Goal: Information Seeking & Learning: Learn about a topic

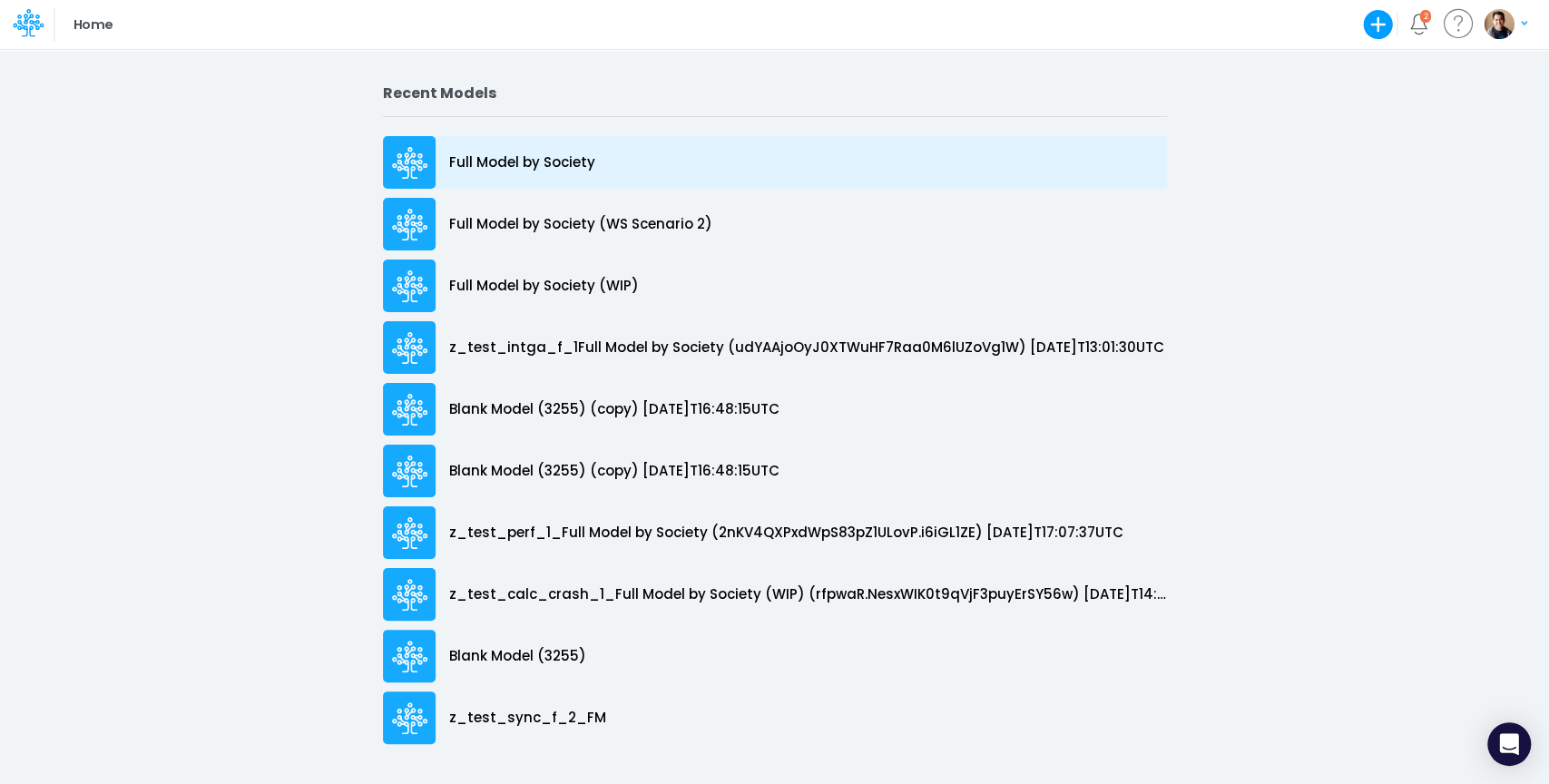
click at [538, 154] on p "Full Model by Society" at bounding box center [523, 163] width 146 height 21
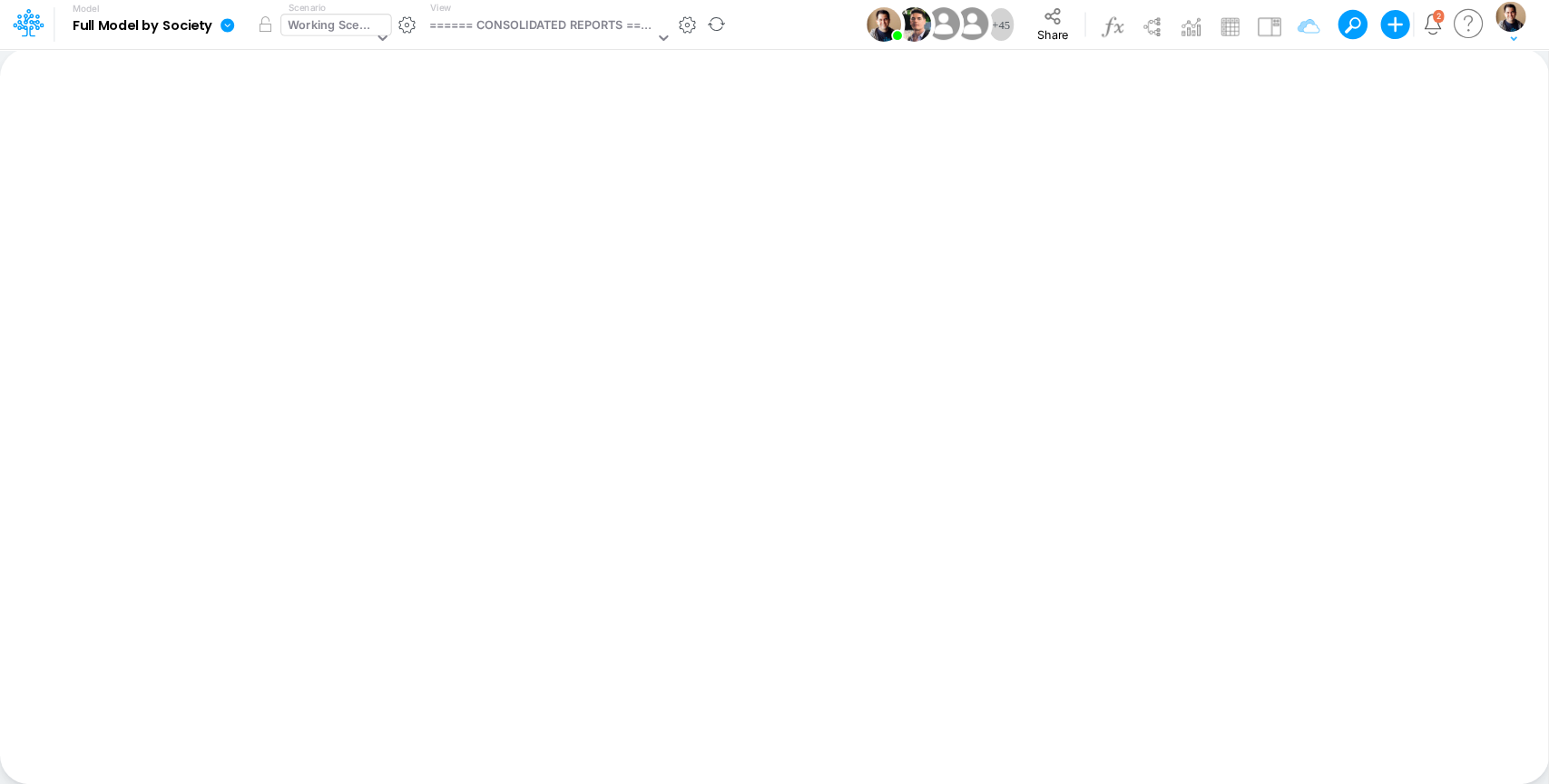
click at [346, 26] on div "Working Scenario" at bounding box center [330, 26] width 84 height 21
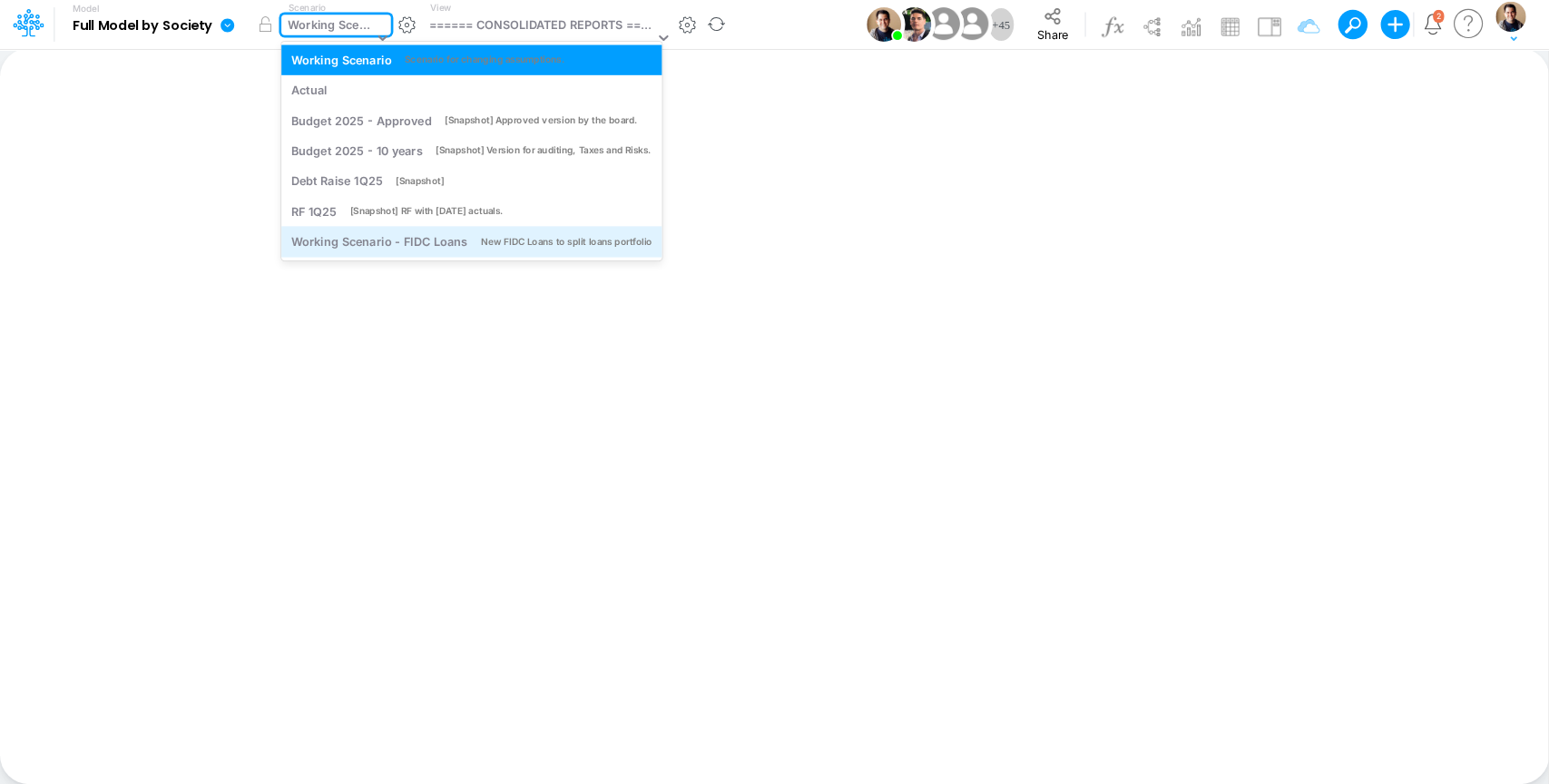
click at [366, 249] on div "Working Scenario - FIDC Loans" at bounding box center [379, 241] width 176 height 17
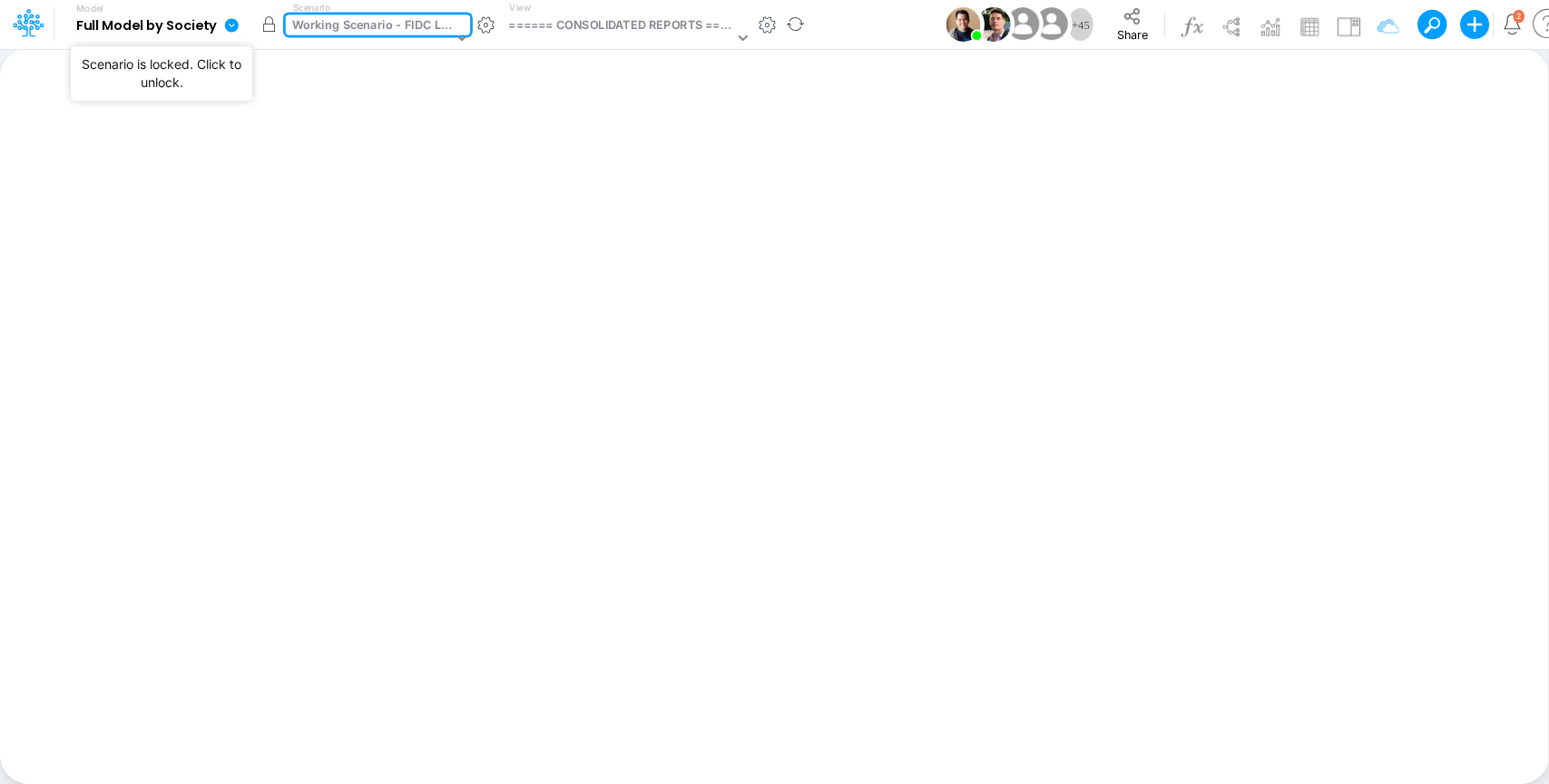
click at [271, 24] on button "button" at bounding box center [270, 25] width 33 height 33
click at [334, 32] on div "Working Scenario - FIDC Loans" at bounding box center [372, 26] width 160 height 21
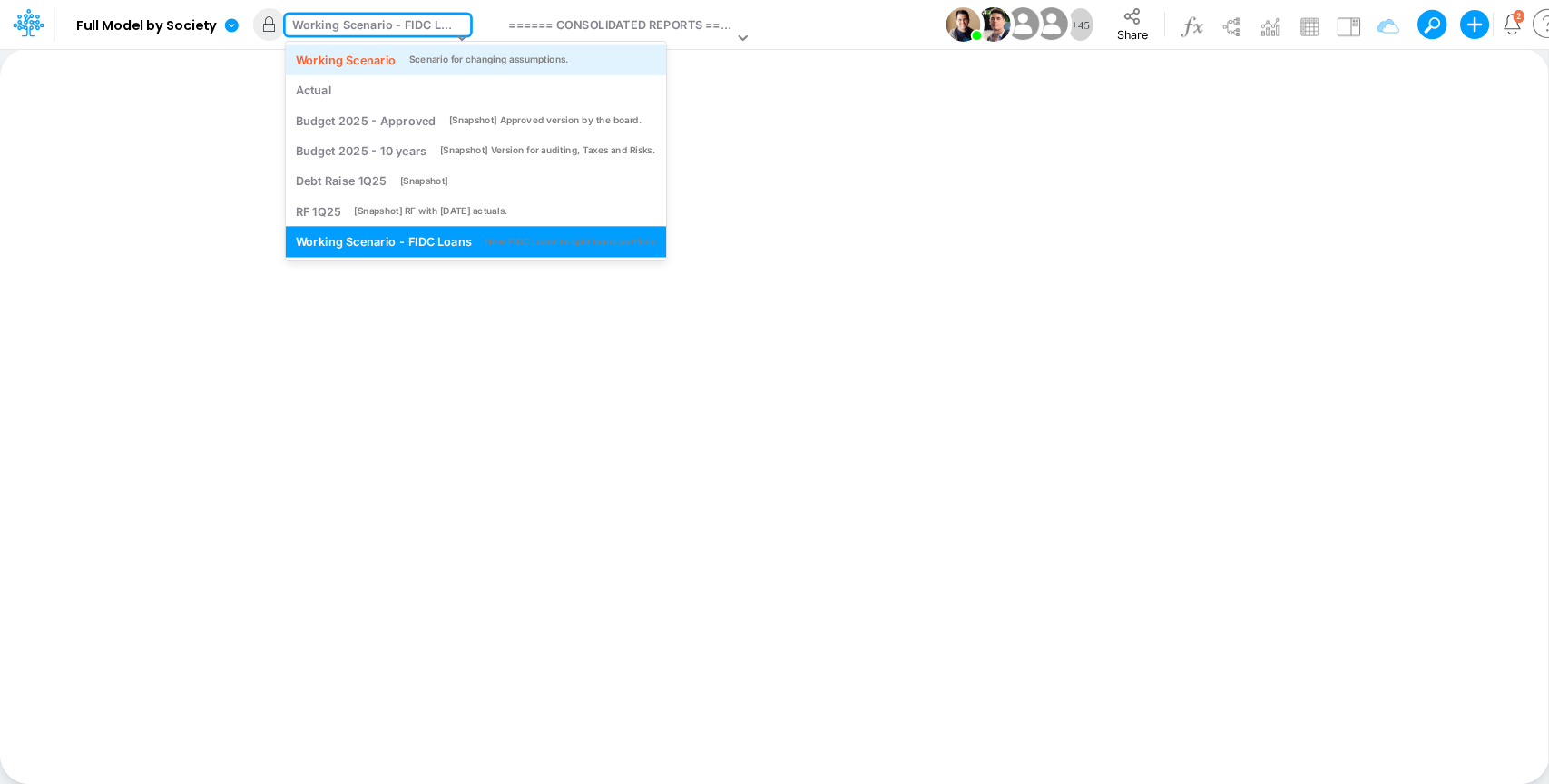
click at [358, 58] on div "Working Scenario" at bounding box center [345, 59] width 101 height 17
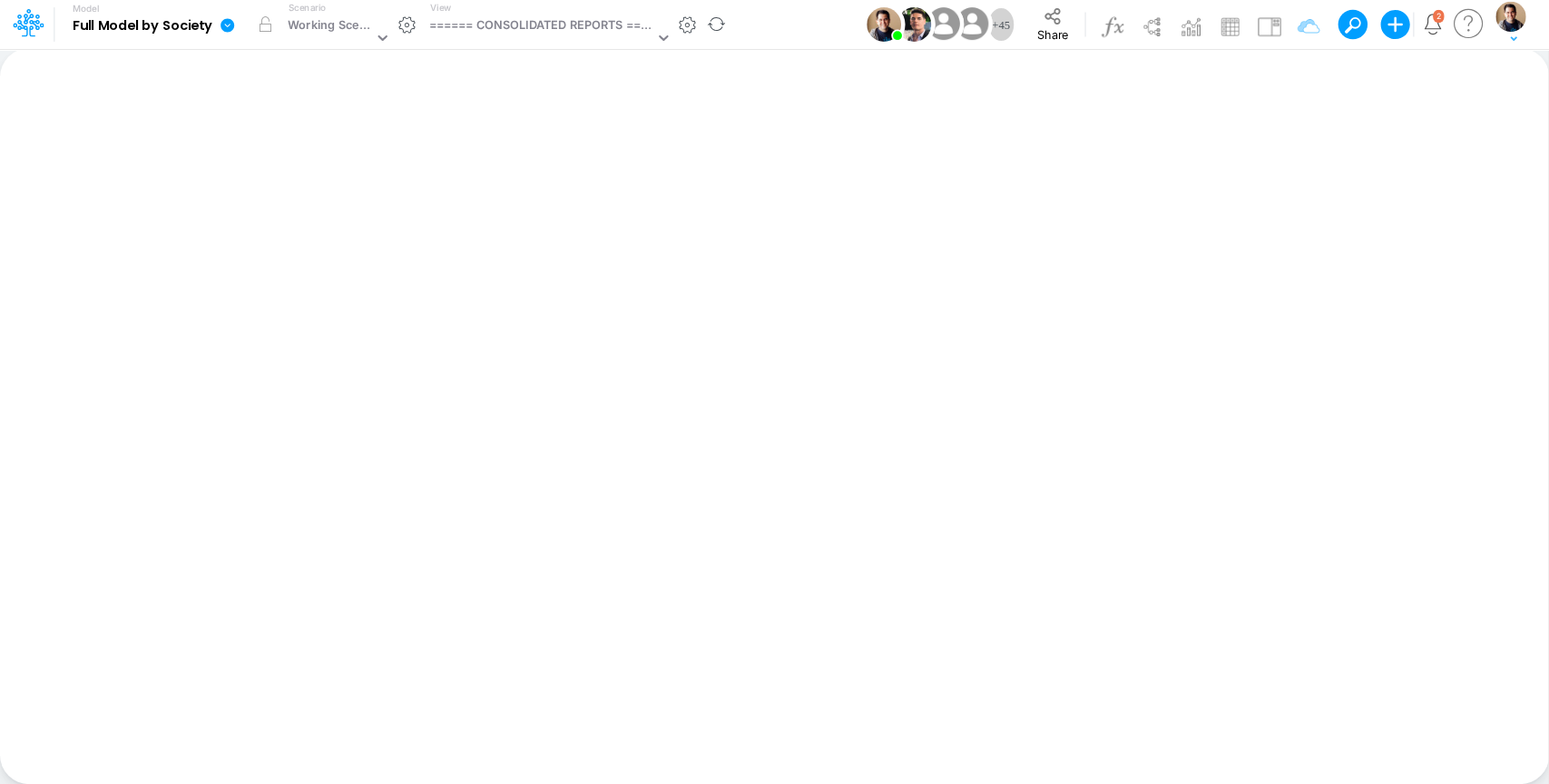
click at [230, 25] on icon at bounding box center [227, 25] width 14 height 14
click at [295, 197] on button "View model info" at bounding box center [318, 188] width 195 height 28
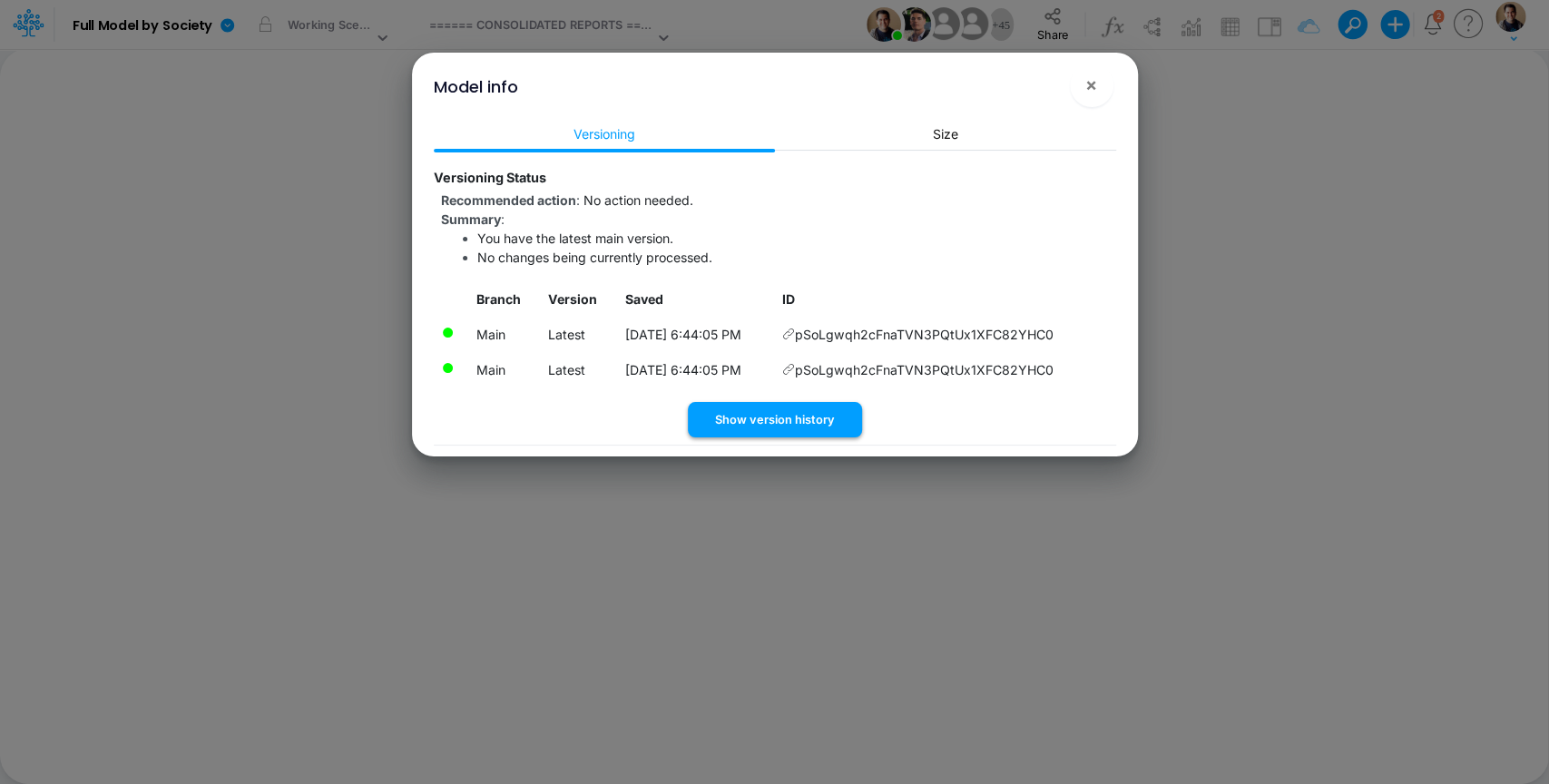
click at [787, 433] on button "Show version history" at bounding box center [775, 419] width 175 height 36
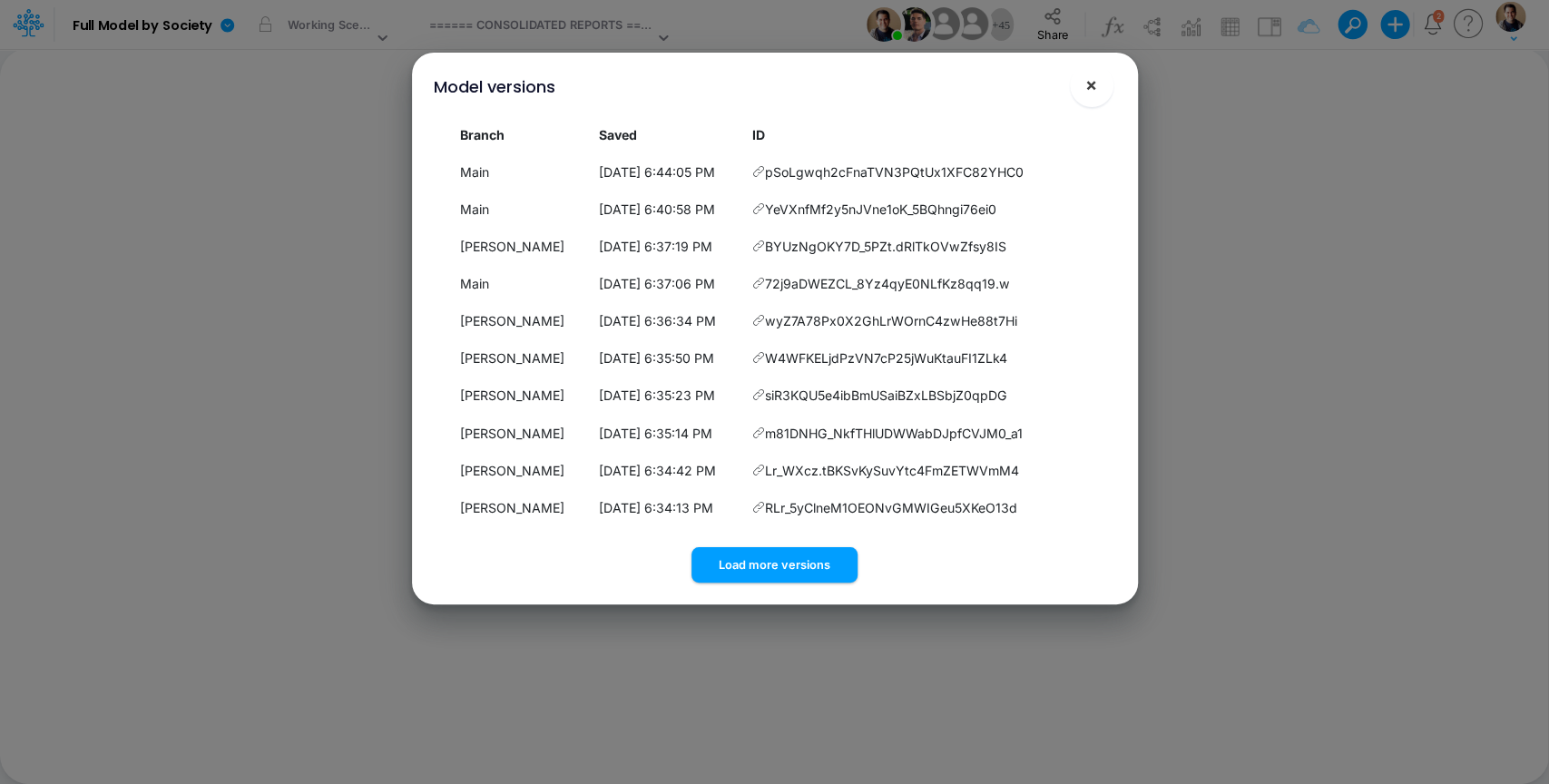
click at [1097, 82] on span "×" at bounding box center [1091, 84] width 12 height 22
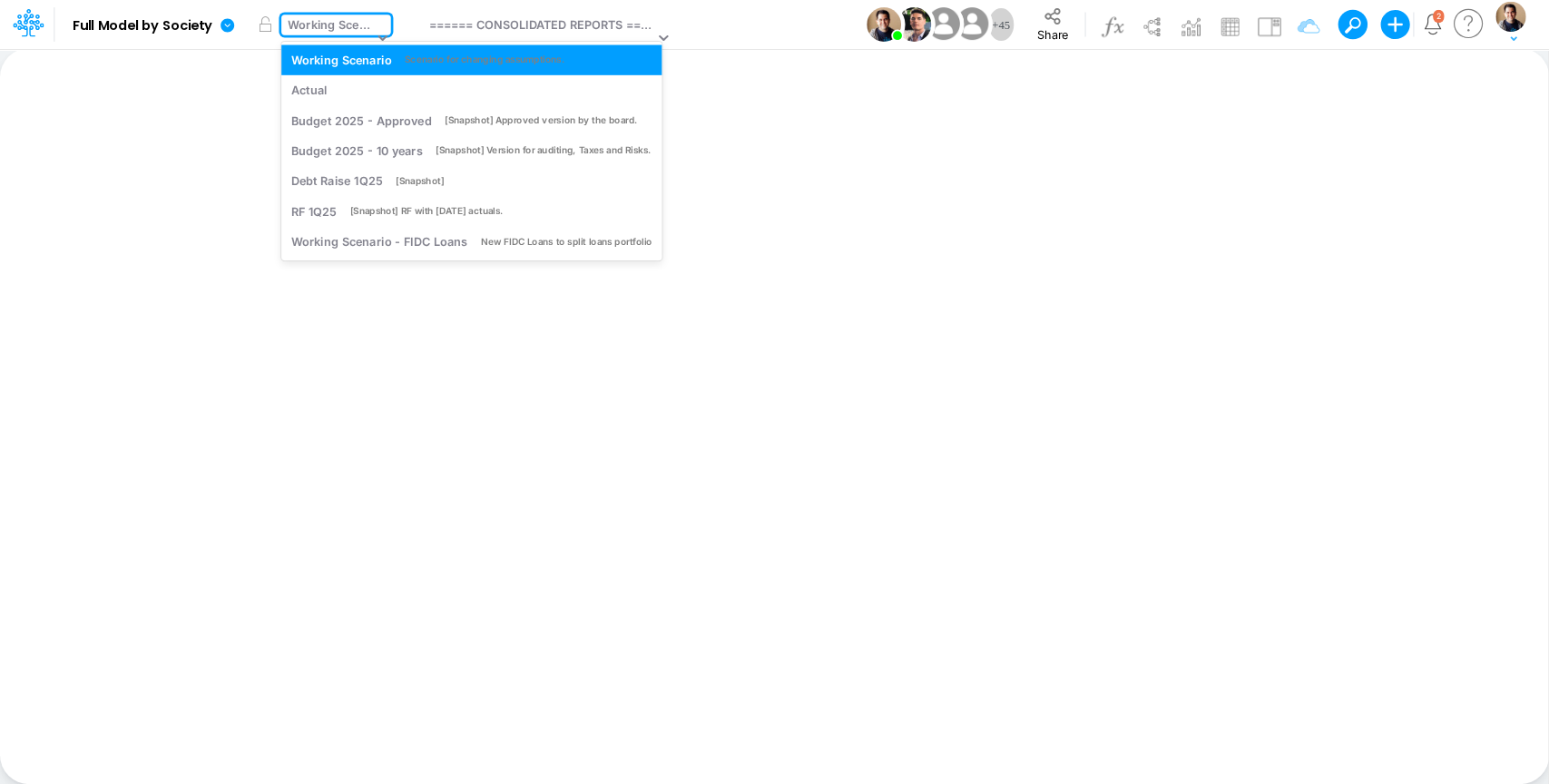
click at [355, 23] on div "Working Scenario" at bounding box center [330, 26] width 84 height 21
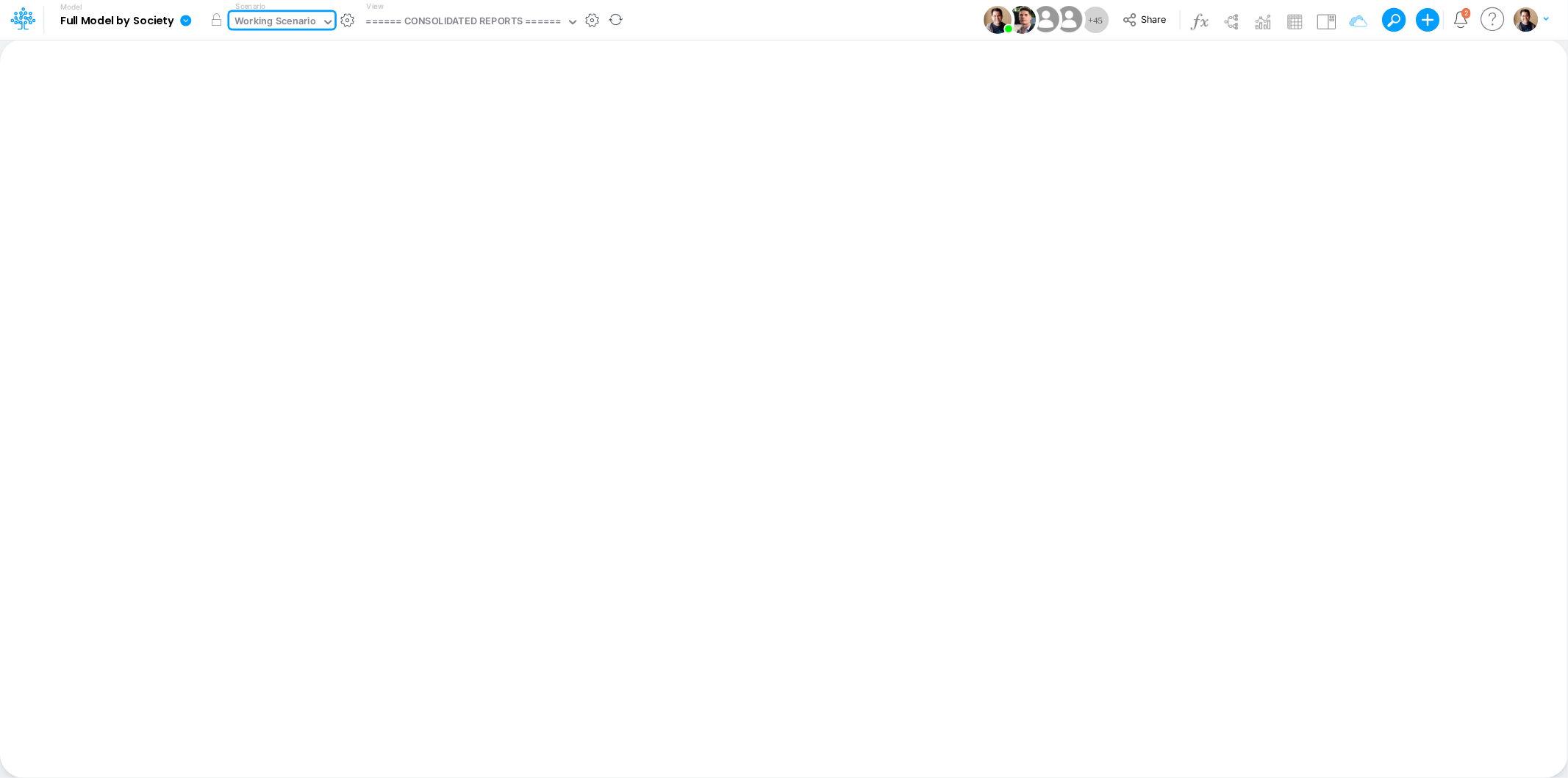
click at [181, 21] on icon at bounding box center [185, 20] width 11 height 11
click at [279, 156] on button "View model info" at bounding box center [259, 152] width 158 height 23
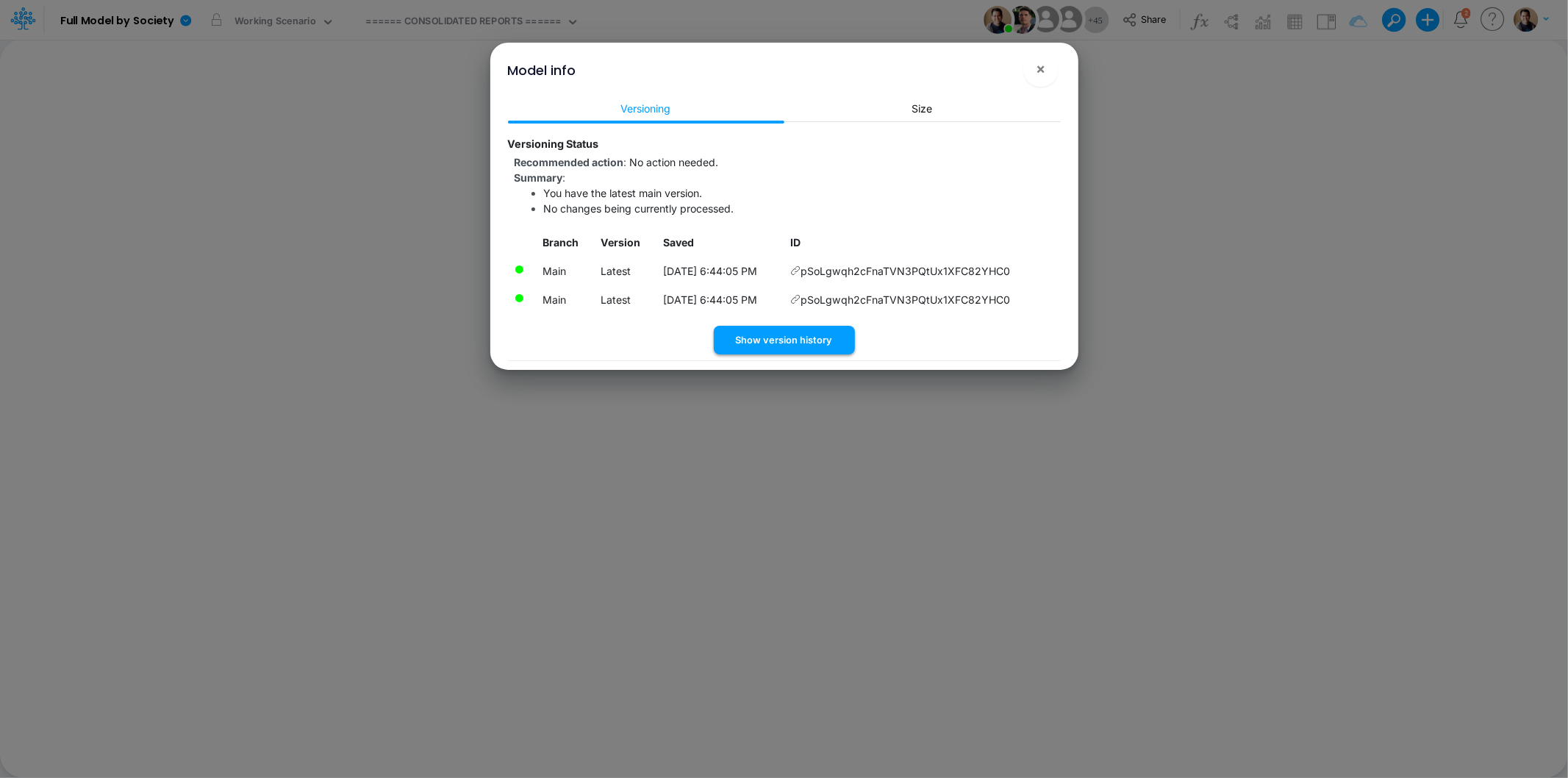
click at [824, 332] on button "Show version history" at bounding box center [784, 340] width 141 height 29
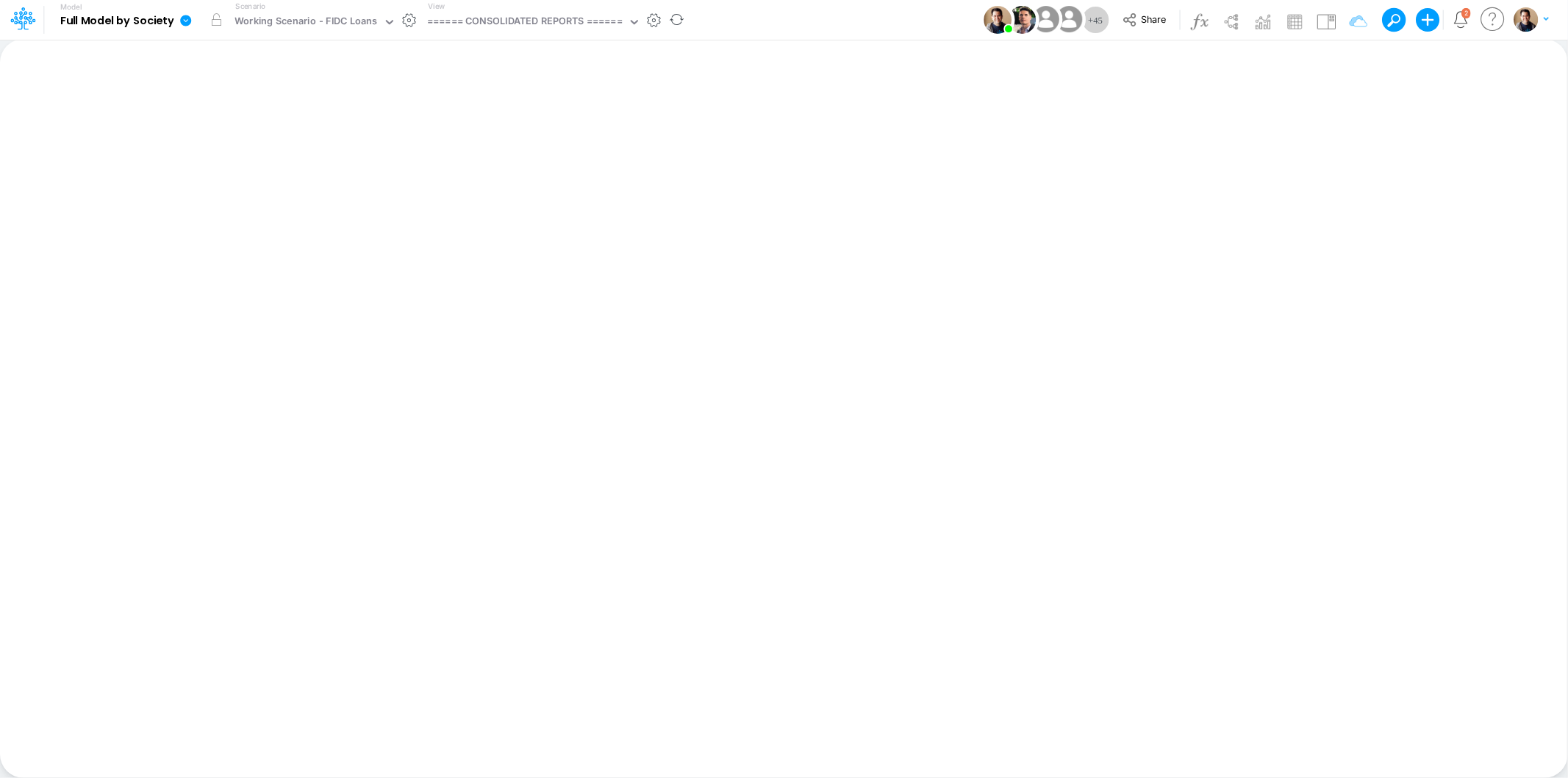
click at [181, 24] on icon at bounding box center [185, 20] width 11 height 11
click at [255, 150] on button "View model info" at bounding box center [259, 152] width 158 height 23
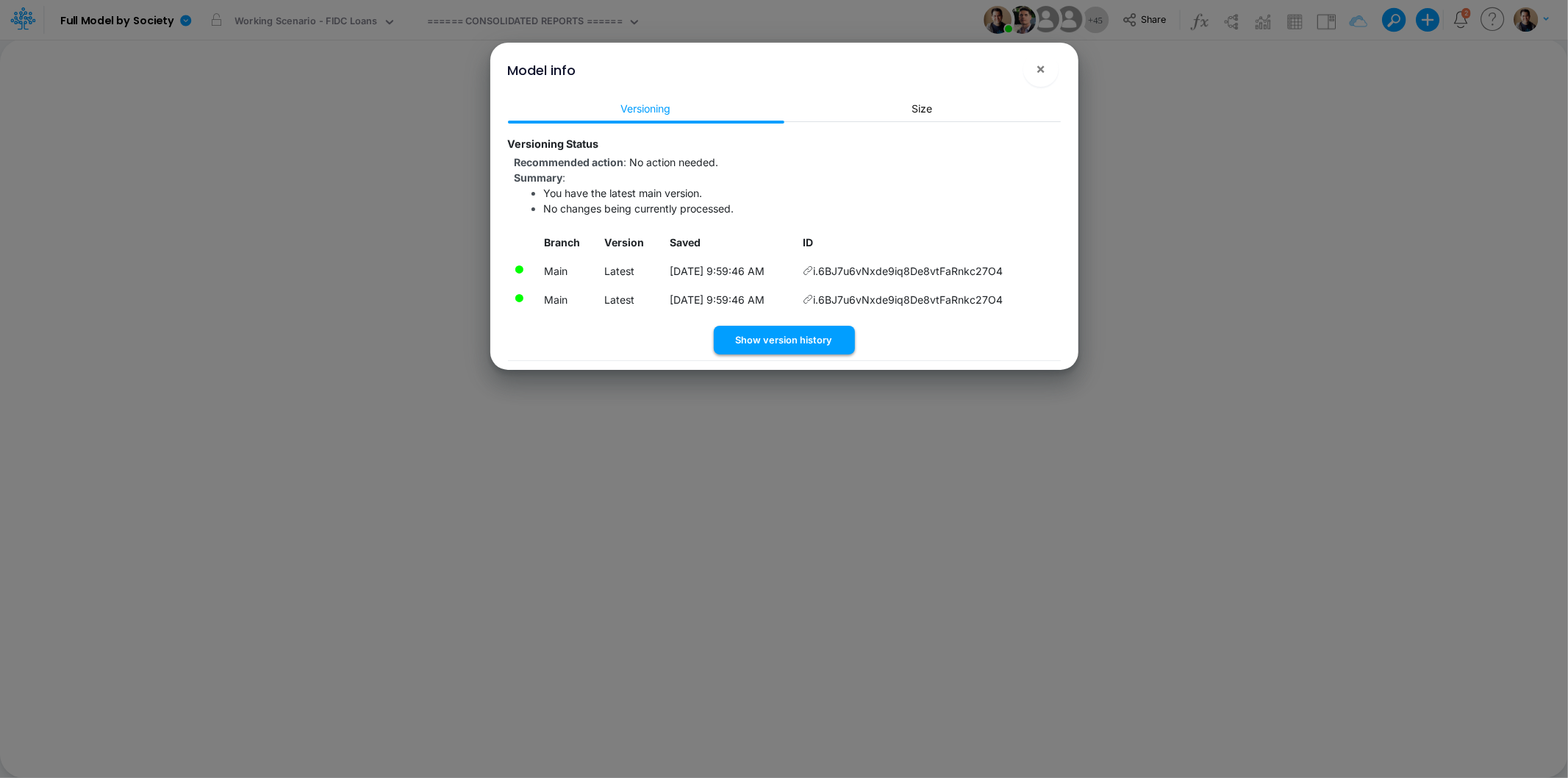
click at [769, 344] on button "Show version history" at bounding box center [784, 340] width 141 height 29
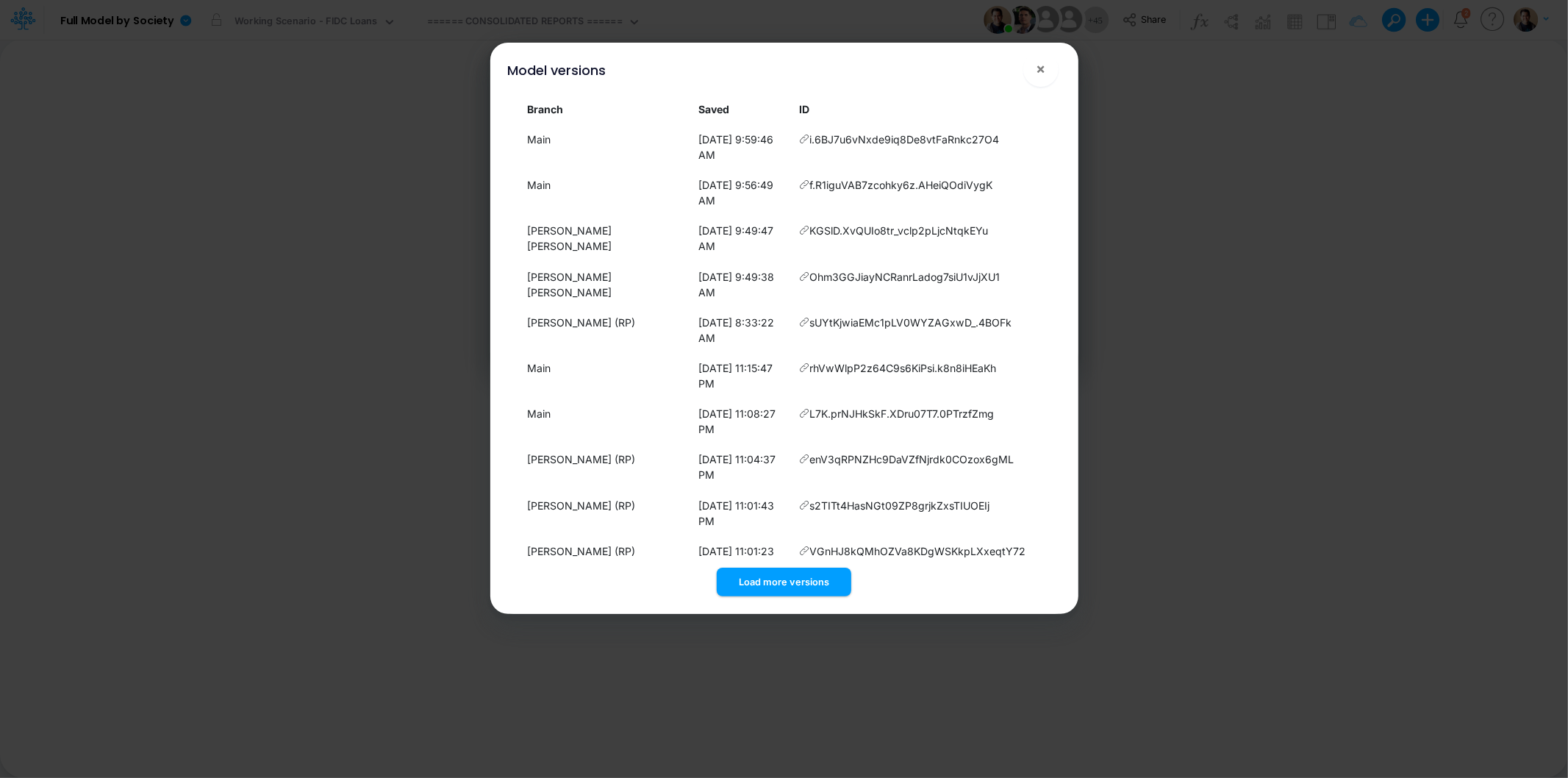
click at [777, 568] on button "Load more versions" at bounding box center [784, 582] width 135 height 29
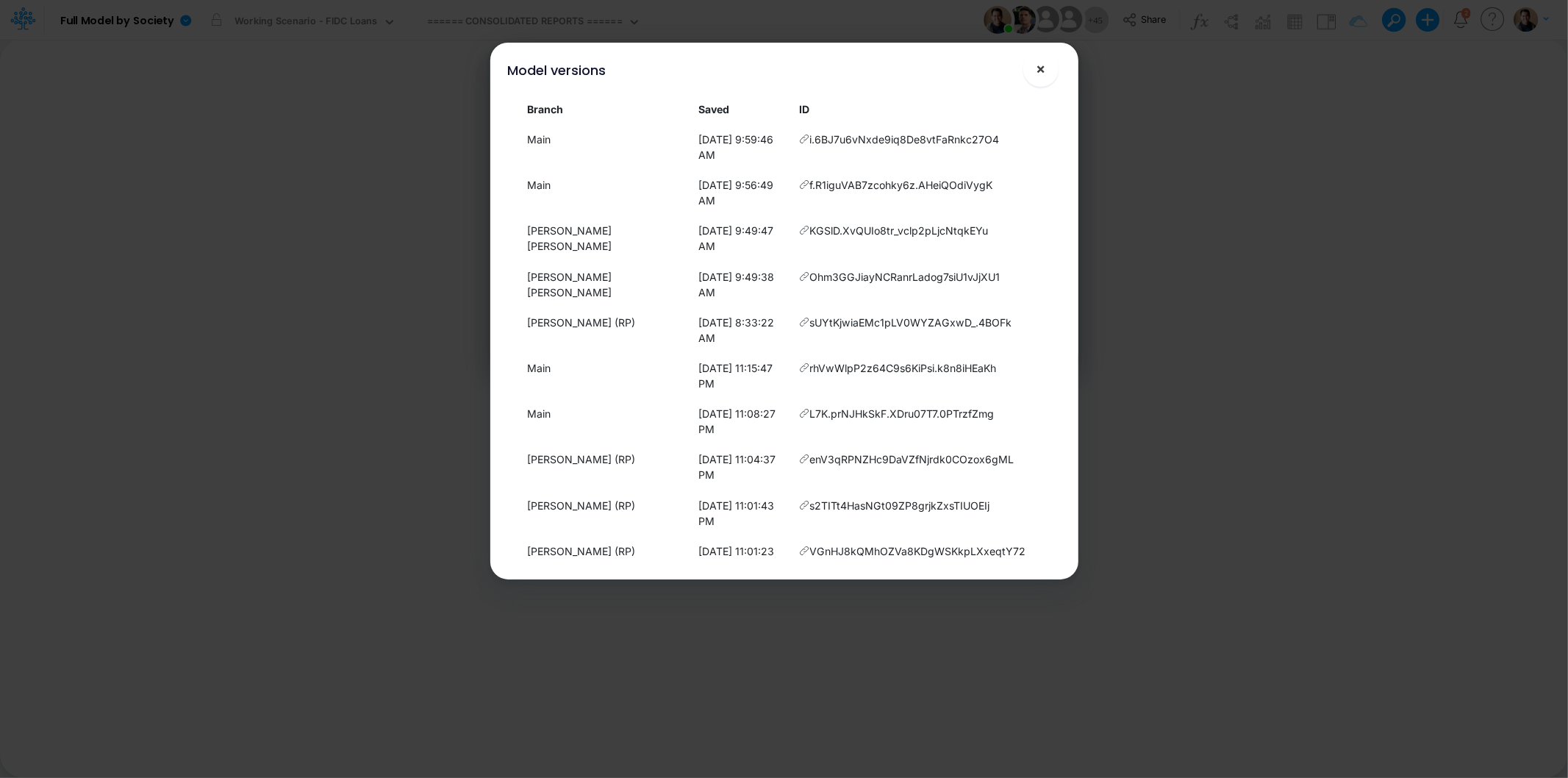
click at [1044, 74] on span "×" at bounding box center [1040, 68] width 10 height 18
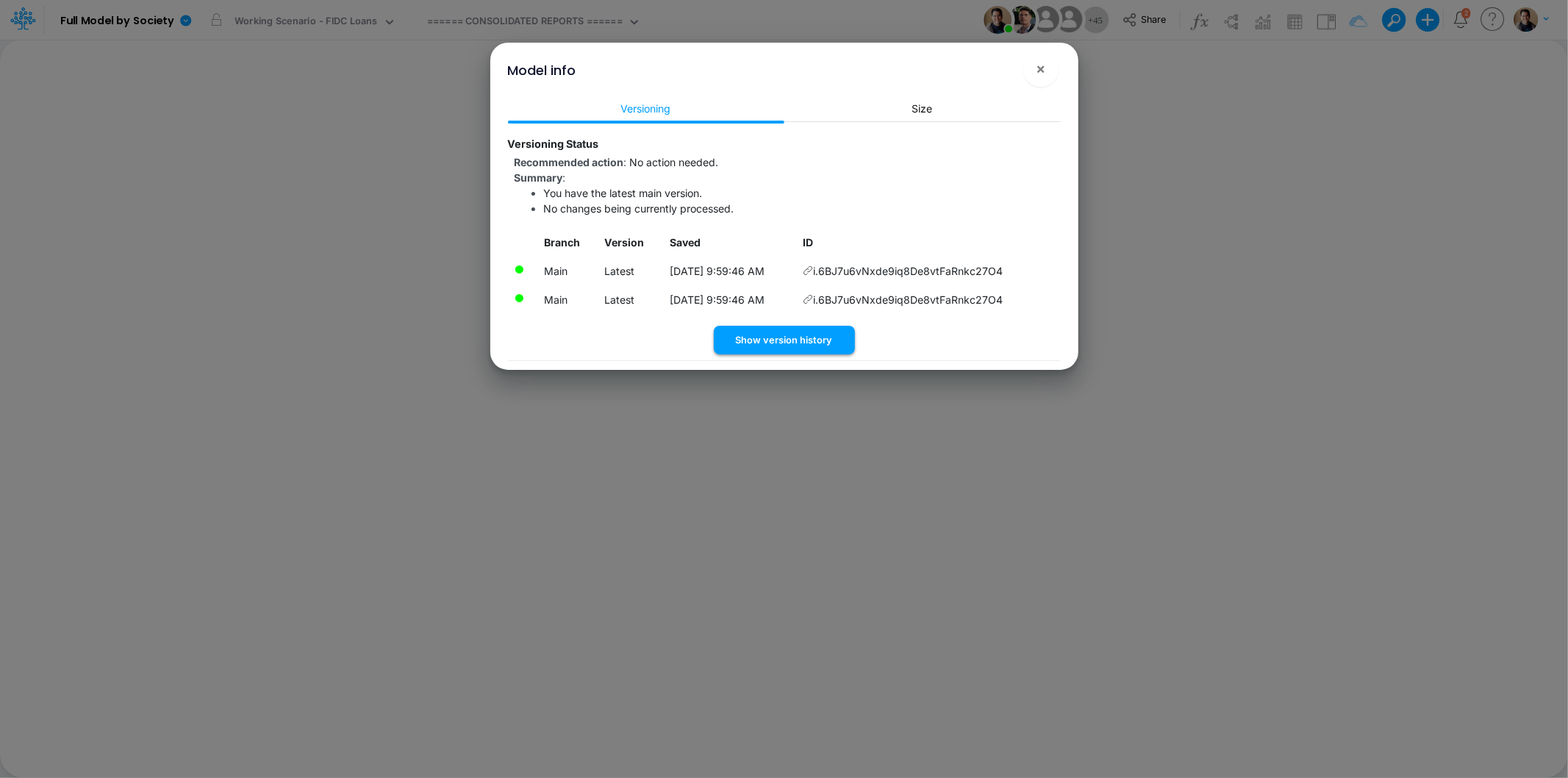
click at [763, 340] on button "Show version history" at bounding box center [784, 340] width 141 height 29
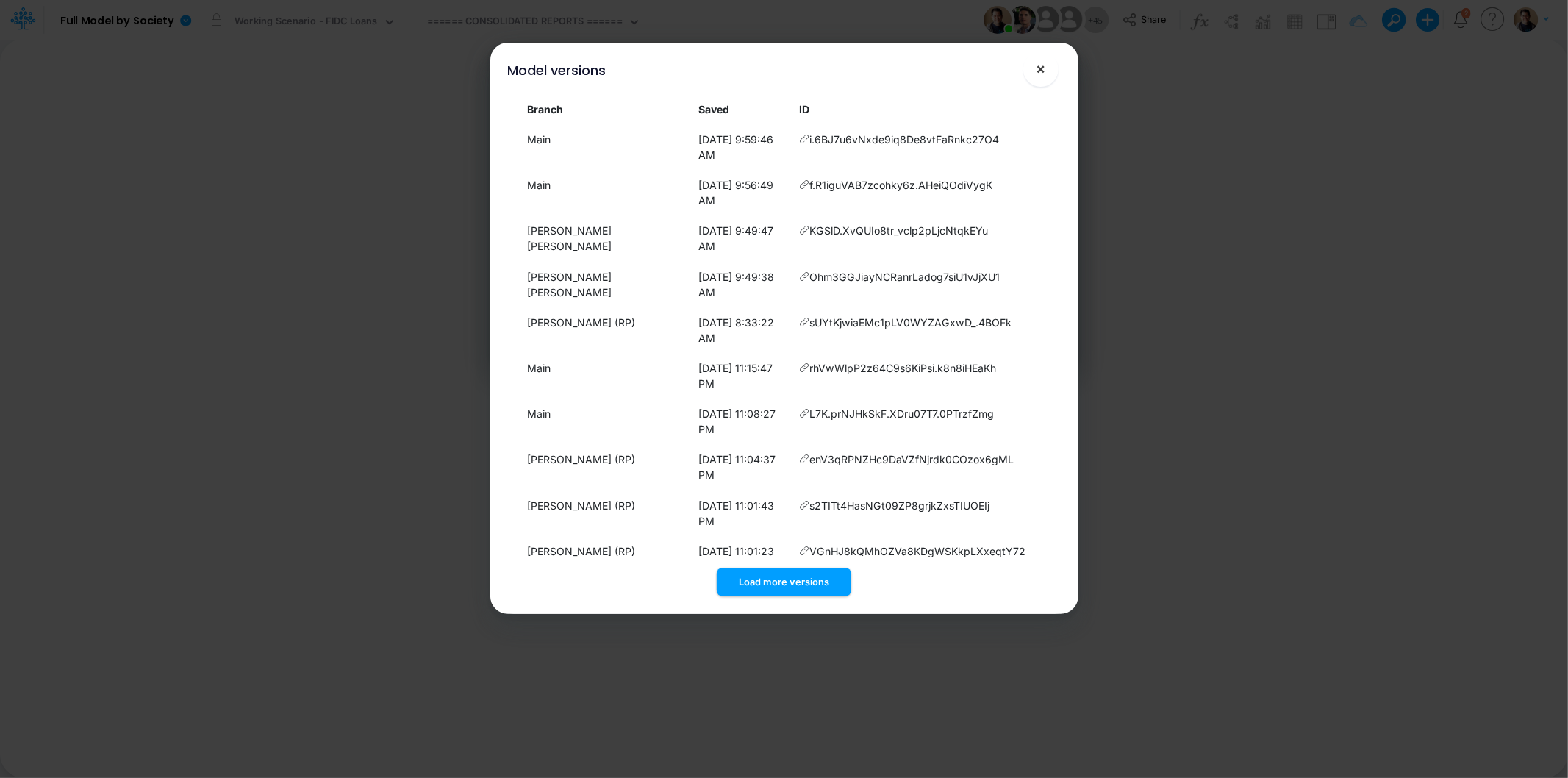
click at [1047, 69] on button "×" at bounding box center [1041, 70] width 36 height 36
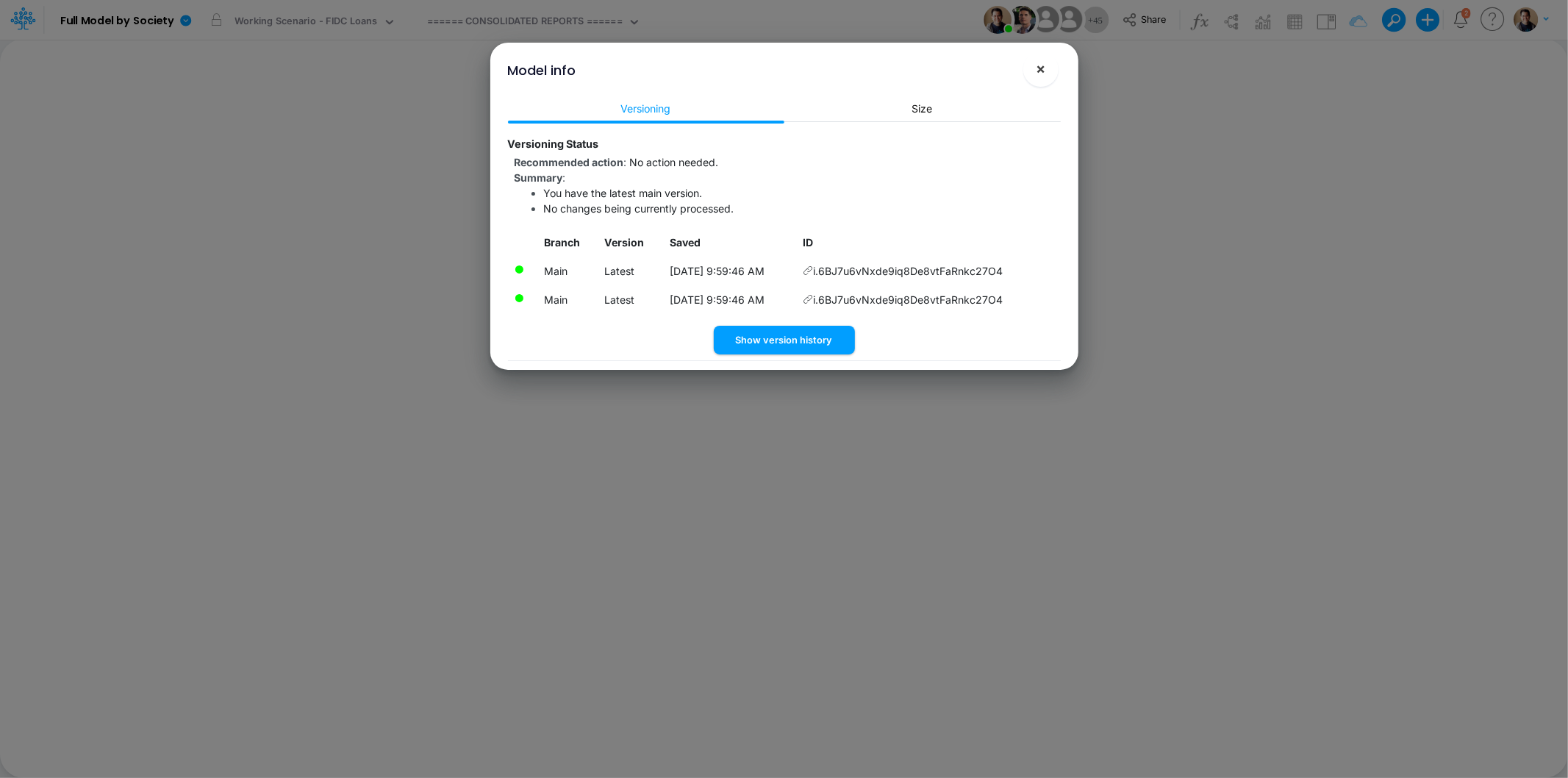
click at [1033, 68] on button "×" at bounding box center [1041, 70] width 36 height 36
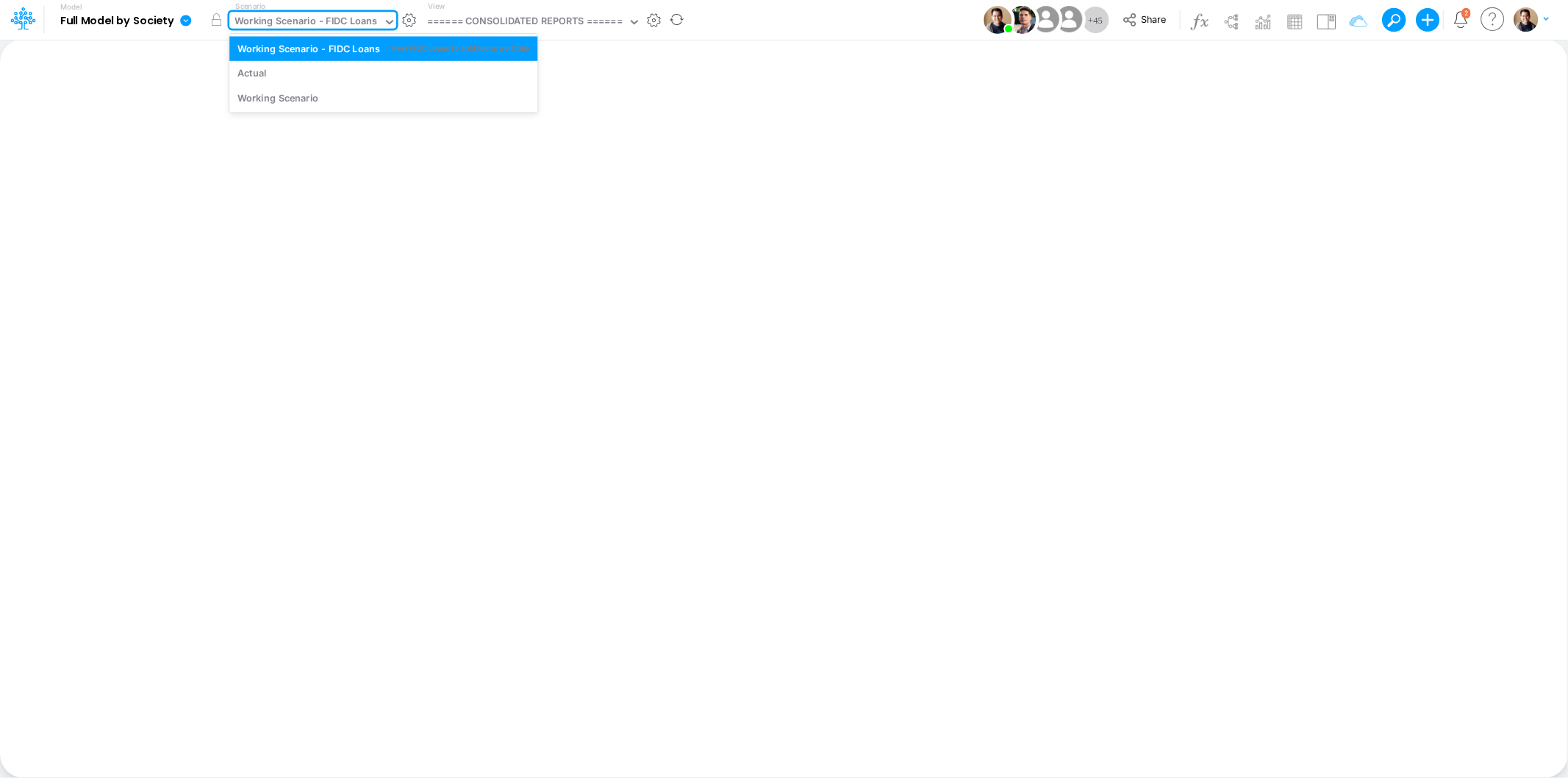
click at [284, 16] on div "Working Scenario - FIDC Loans" at bounding box center [306, 22] width 143 height 17
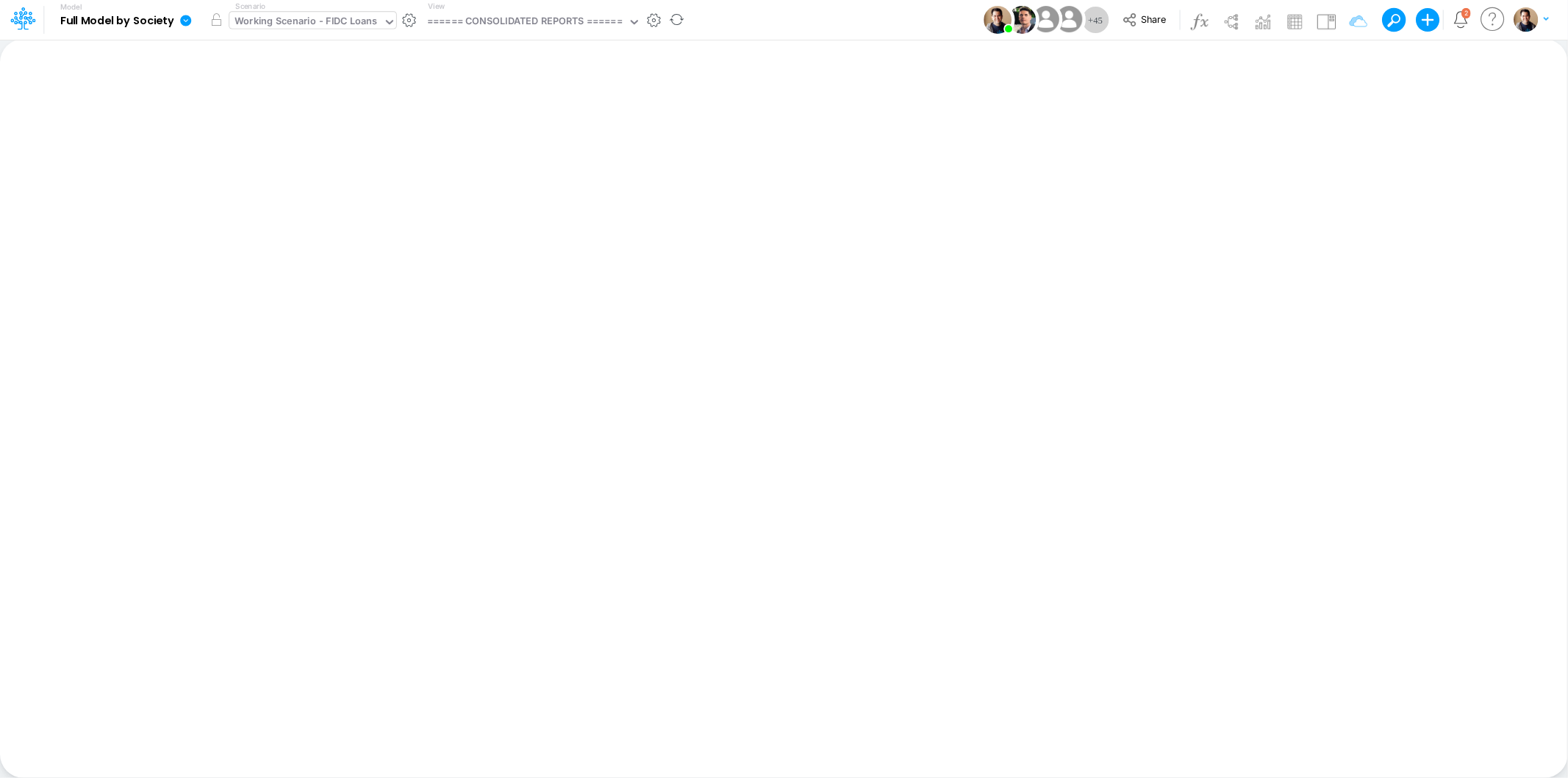
click at [307, 22] on div "Working Scenario - FIDC Loans" at bounding box center [306, 22] width 143 height 17
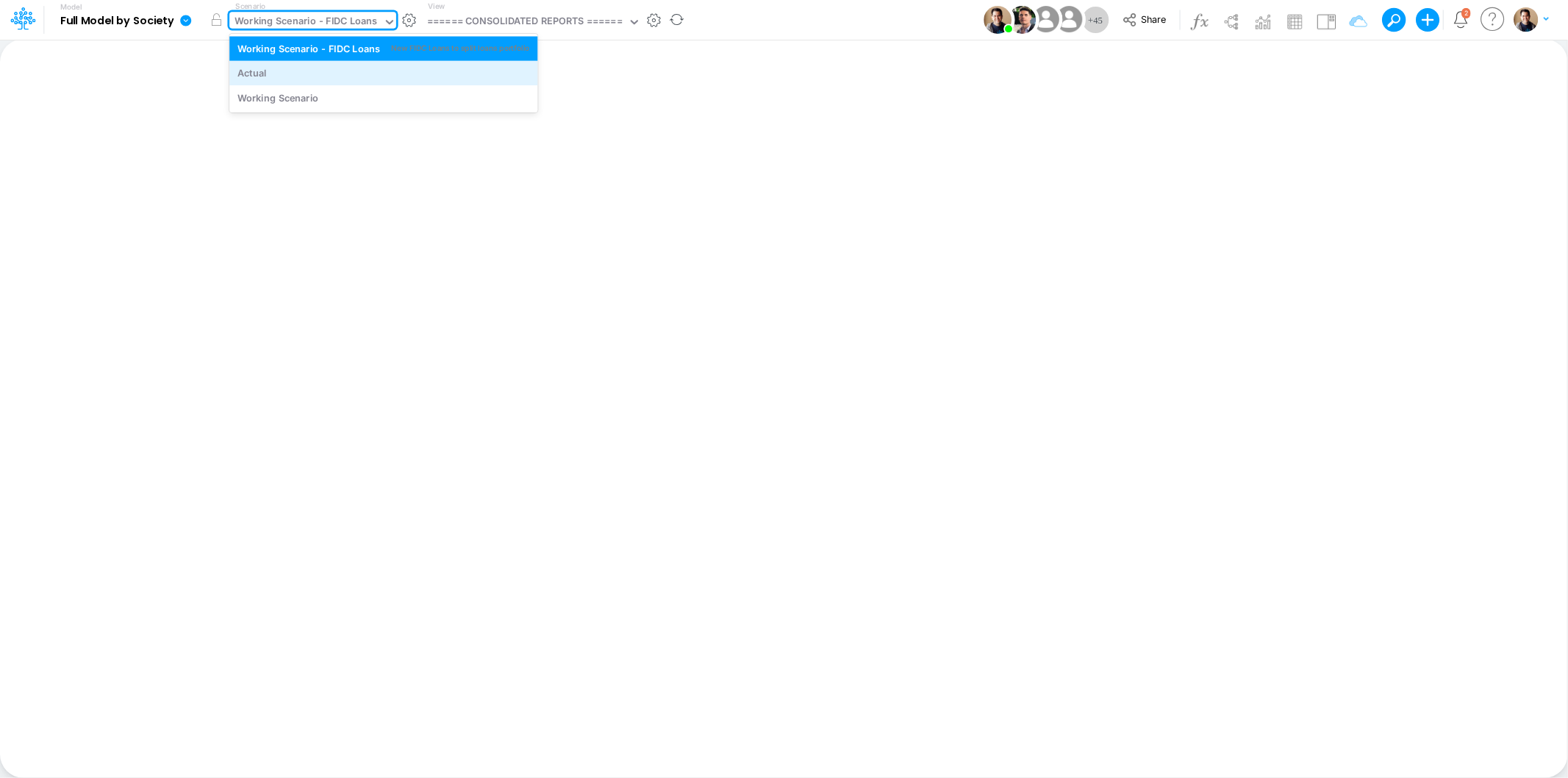
click at [295, 74] on div "Actual" at bounding box center [383, 73] width 292 height 14
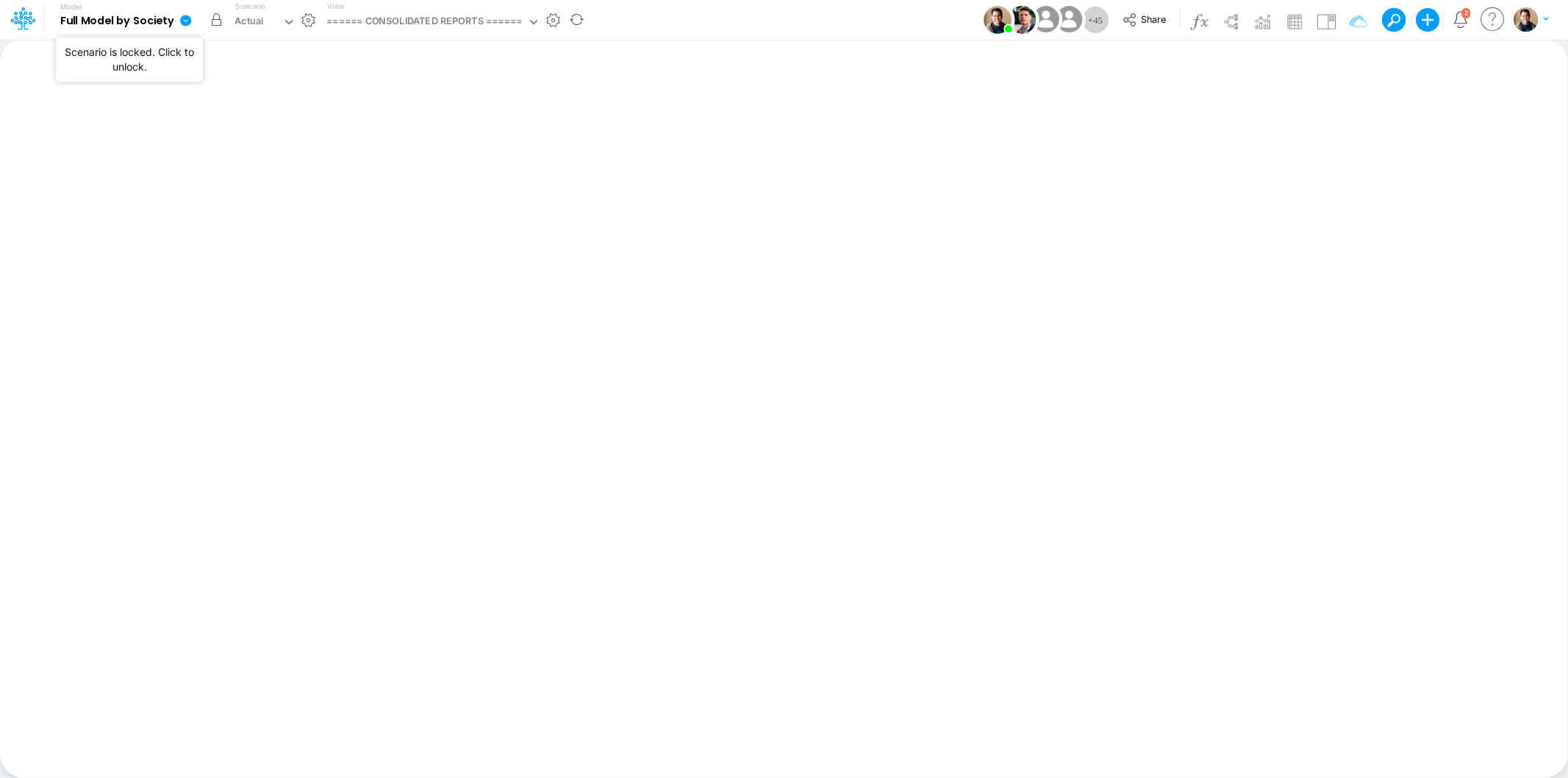
click at [214, 19] on button "button" at bounding box center [216, 20] width 27 height 27
click at [282, 16] on div "Working Scenario" at bounding box center [275, 22] width 81 height 17
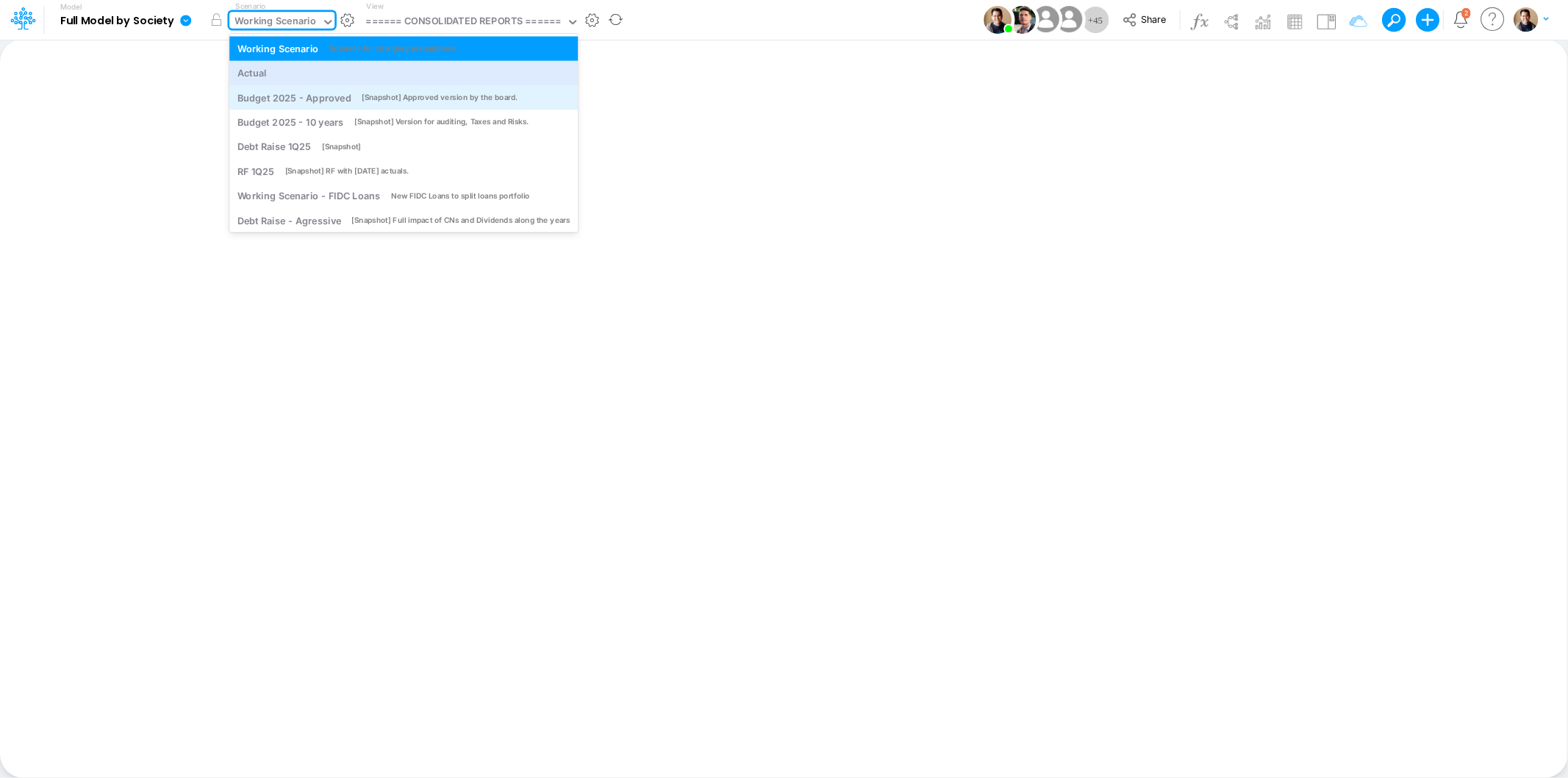
scroll to position [3, 0]
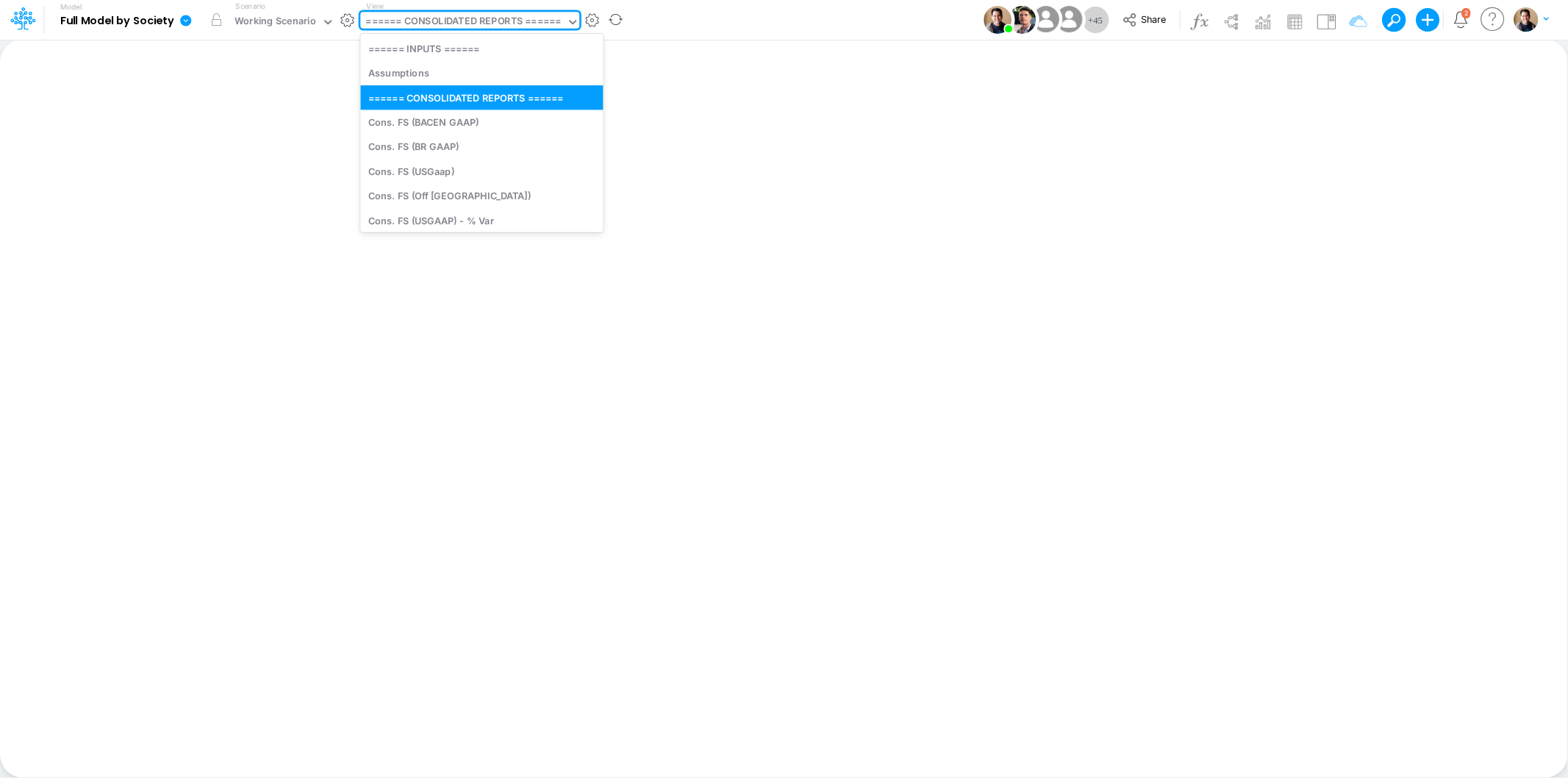
click at [462, 15] on div "====== CONSOLIDATED REPORTS ======" at bounding box center [463, 22] width 195 height 17
drag, startPoint x: 458, startPoint y: 70, endPoint x: 578, endPoint y: 37, distance: 124.5
click at [457, 70] on div "Assumptions" at bounding box center [482, 73] width 243 height 24
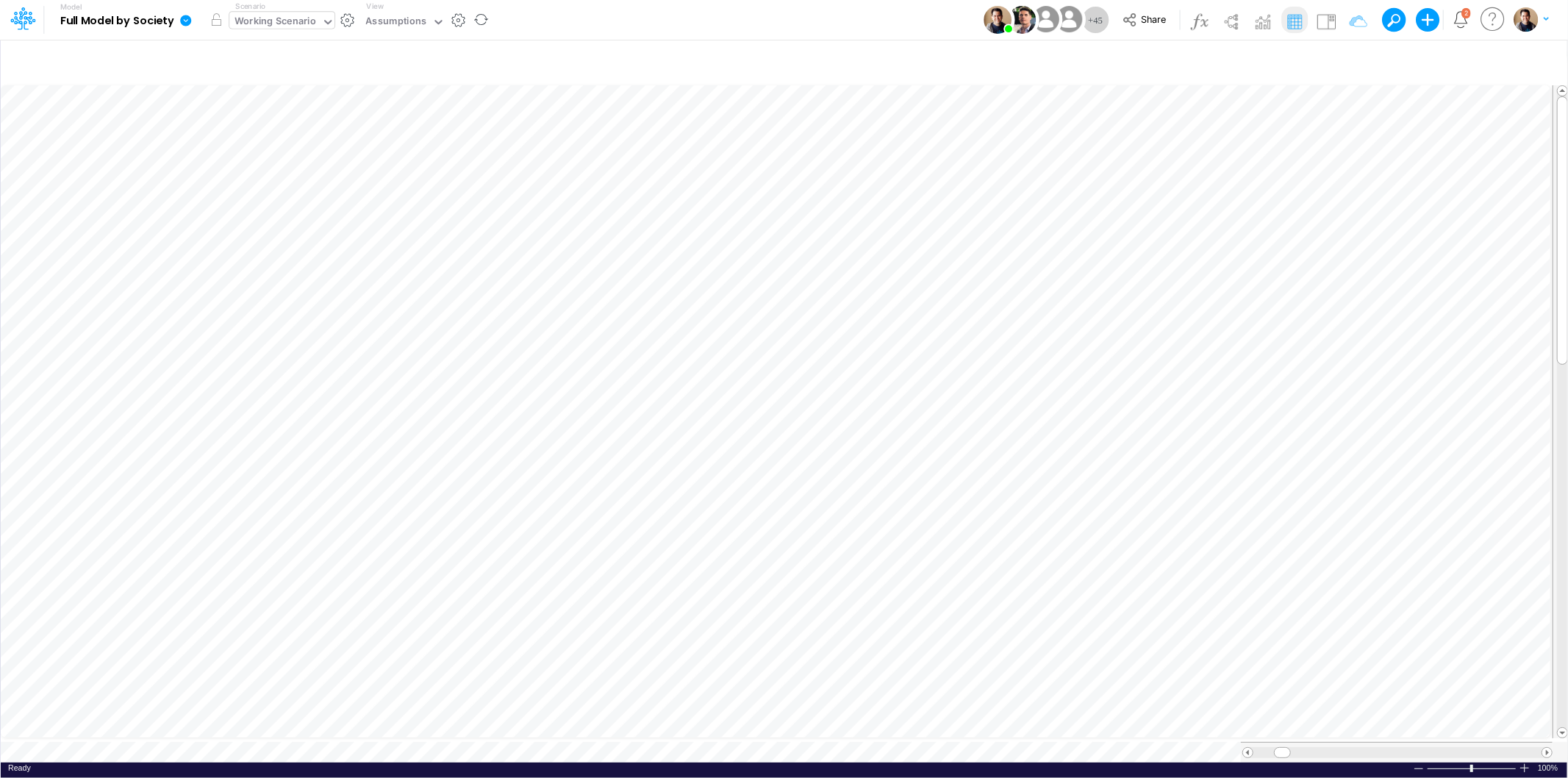
click at [285, 17] on div "Working Scenario" at bounding box center [275, 22] width 81 height 17
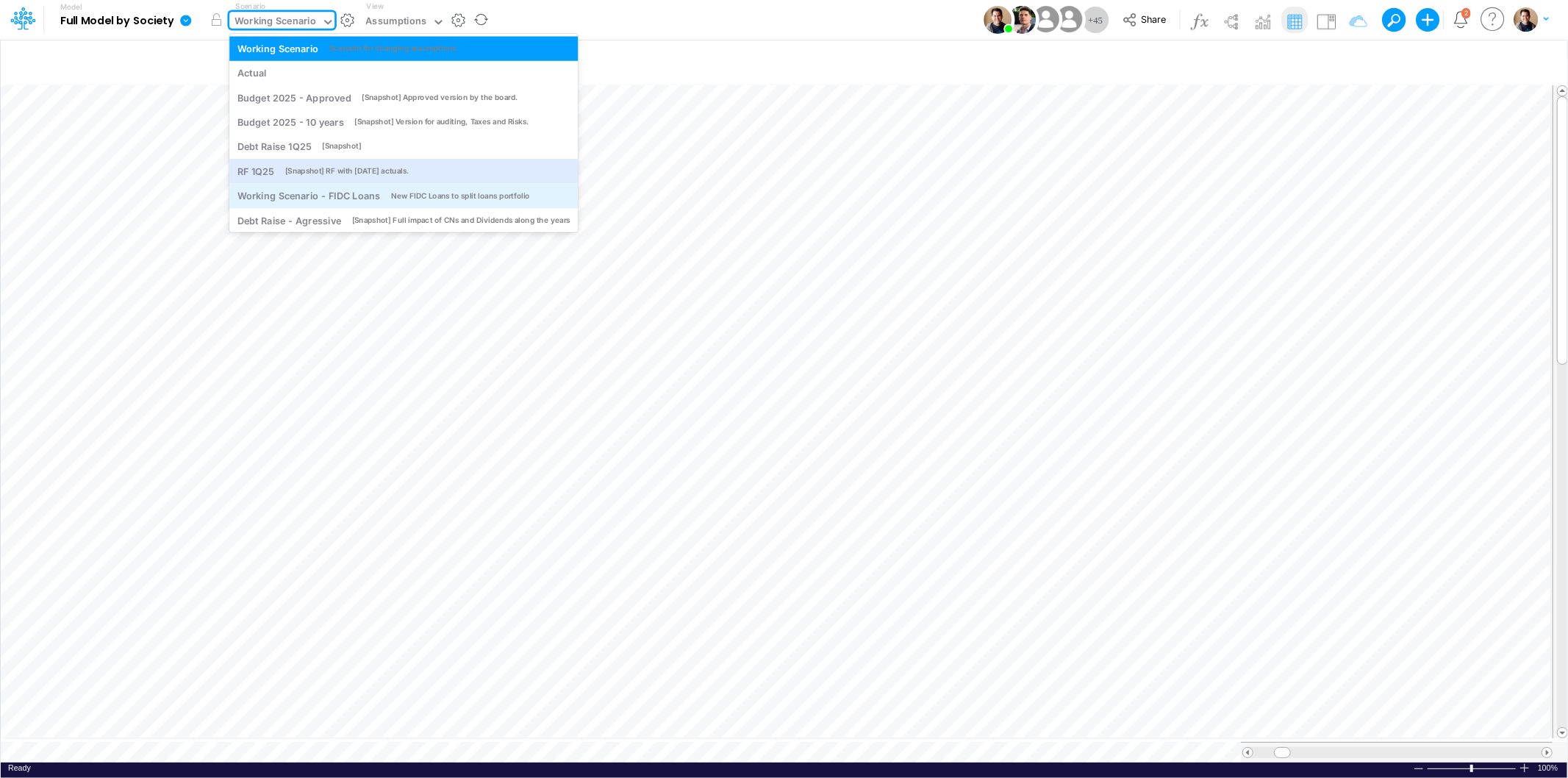
scroll to position [3, 0]
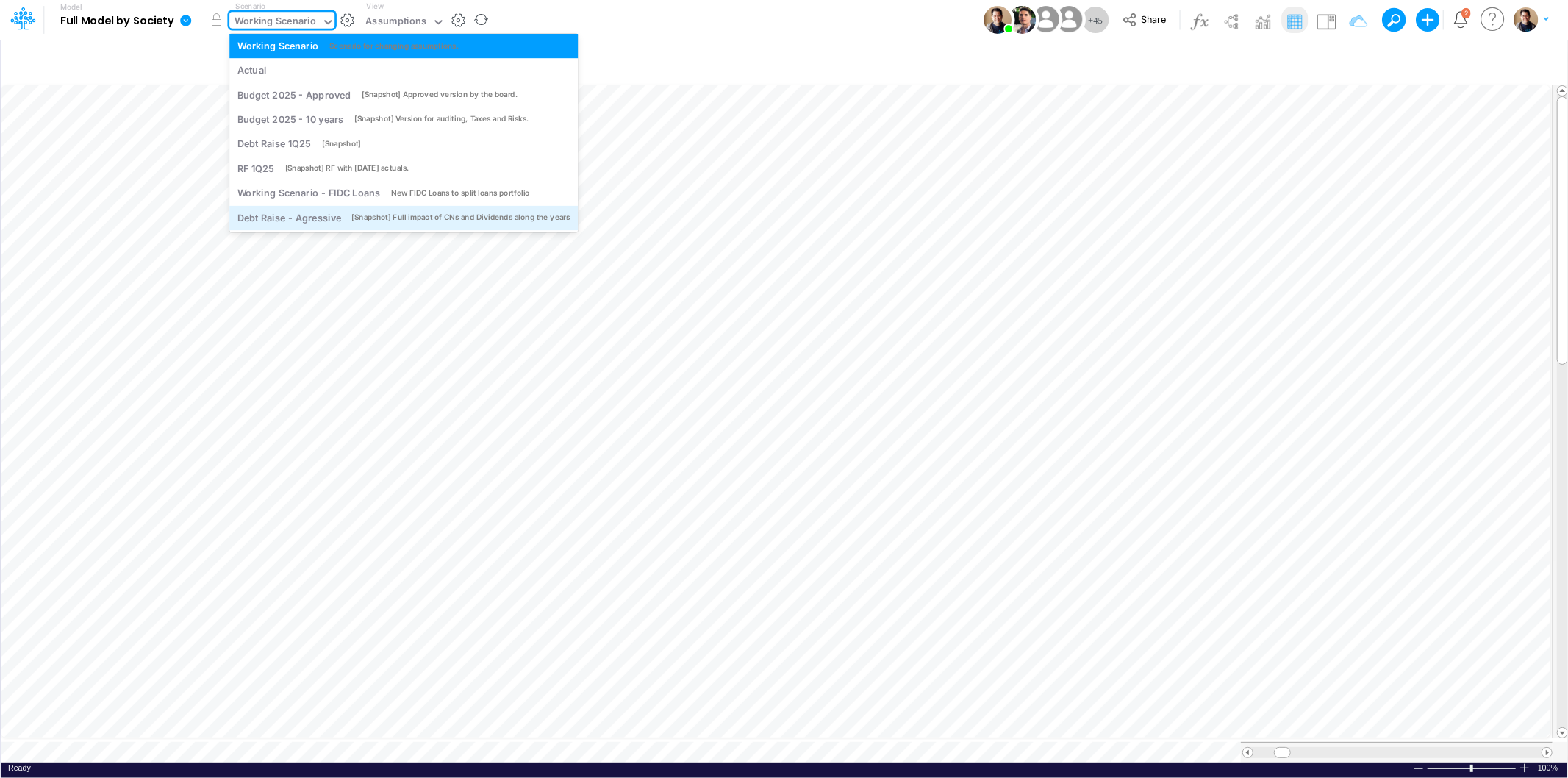
click at [339, 211] on div "Debt Raise - Agressive" at bounding box center [289, 218] width 104 height 14
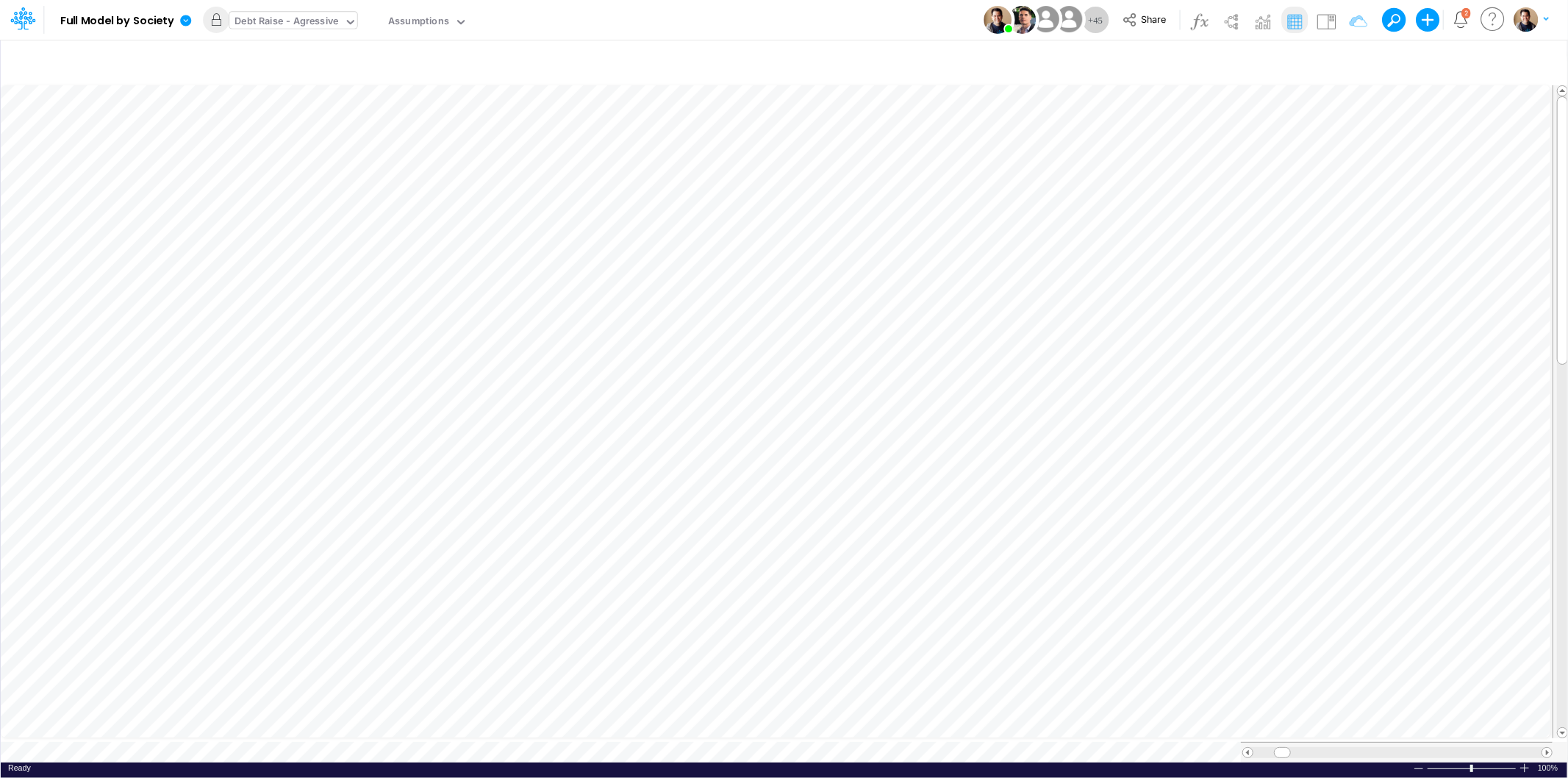
click at [315, 17] on div "Debt Raise - Agressive" at bounding box center [287, 22] width 104 height 17
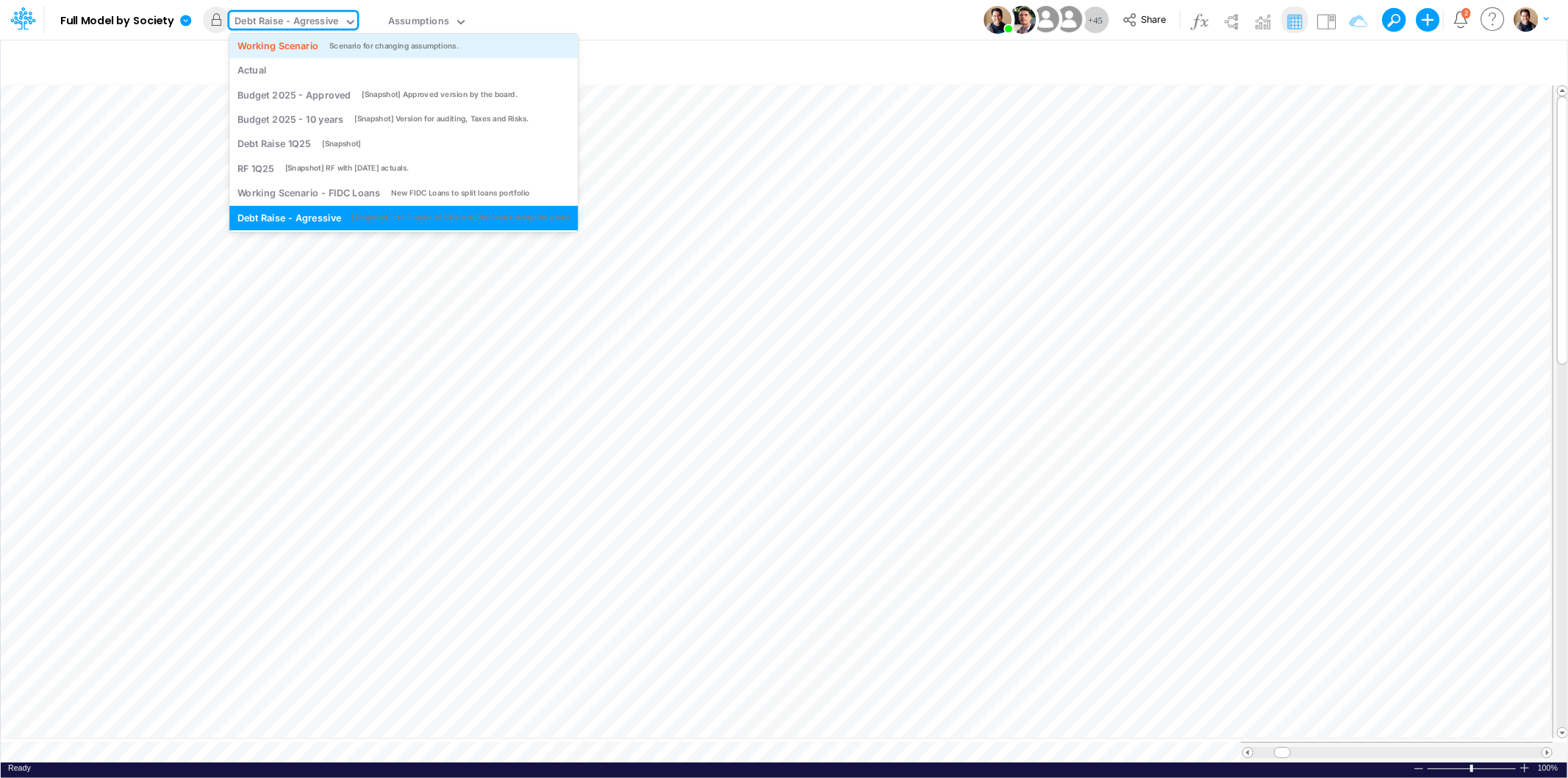
click at [309, 44] on div "Working Scenario" at bounding box center [278, 46] width 81 height 14
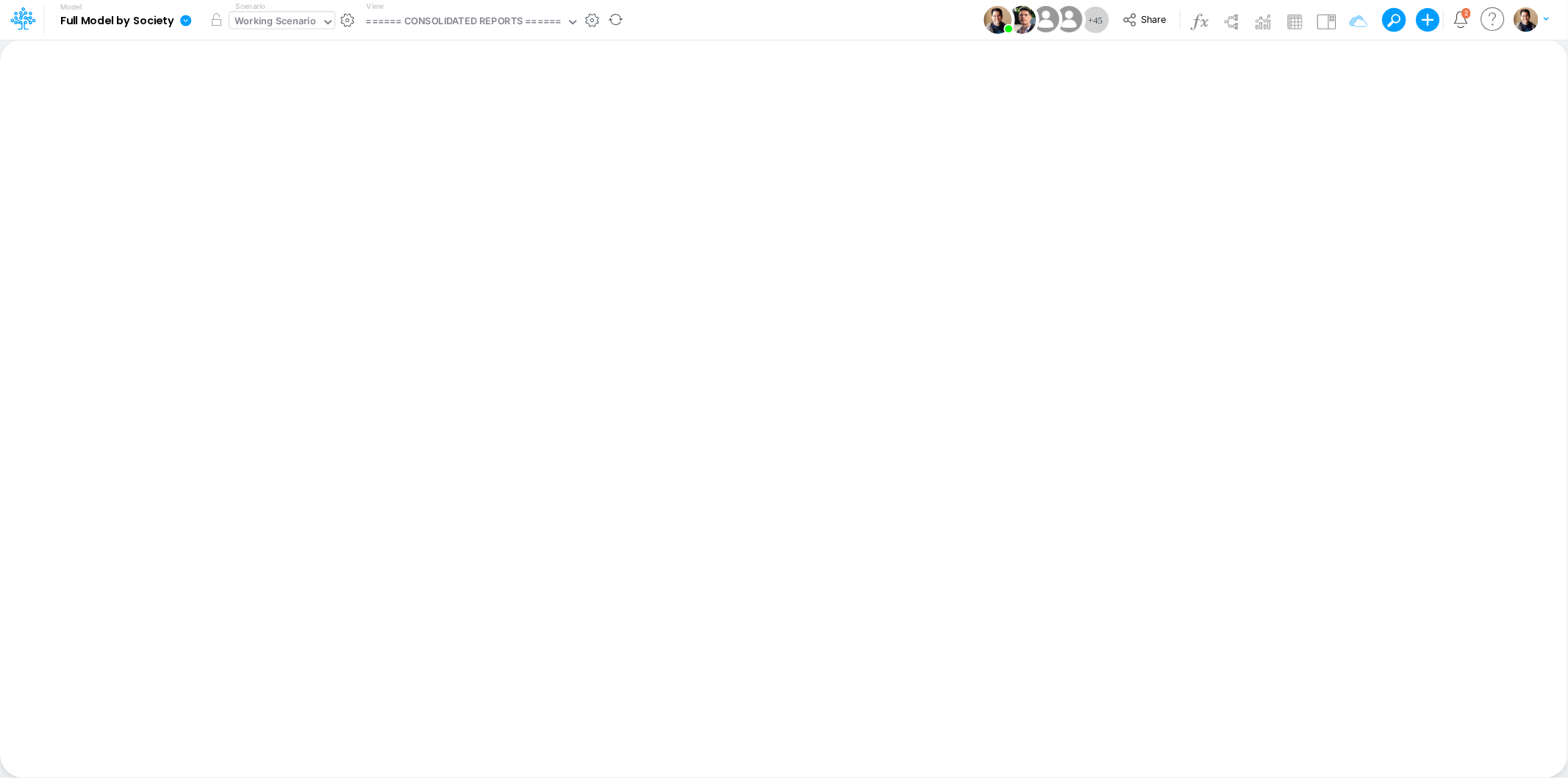
click at [281, 23] on div "Working Scenario" at bounding box center [275, 22] width 81 height 17
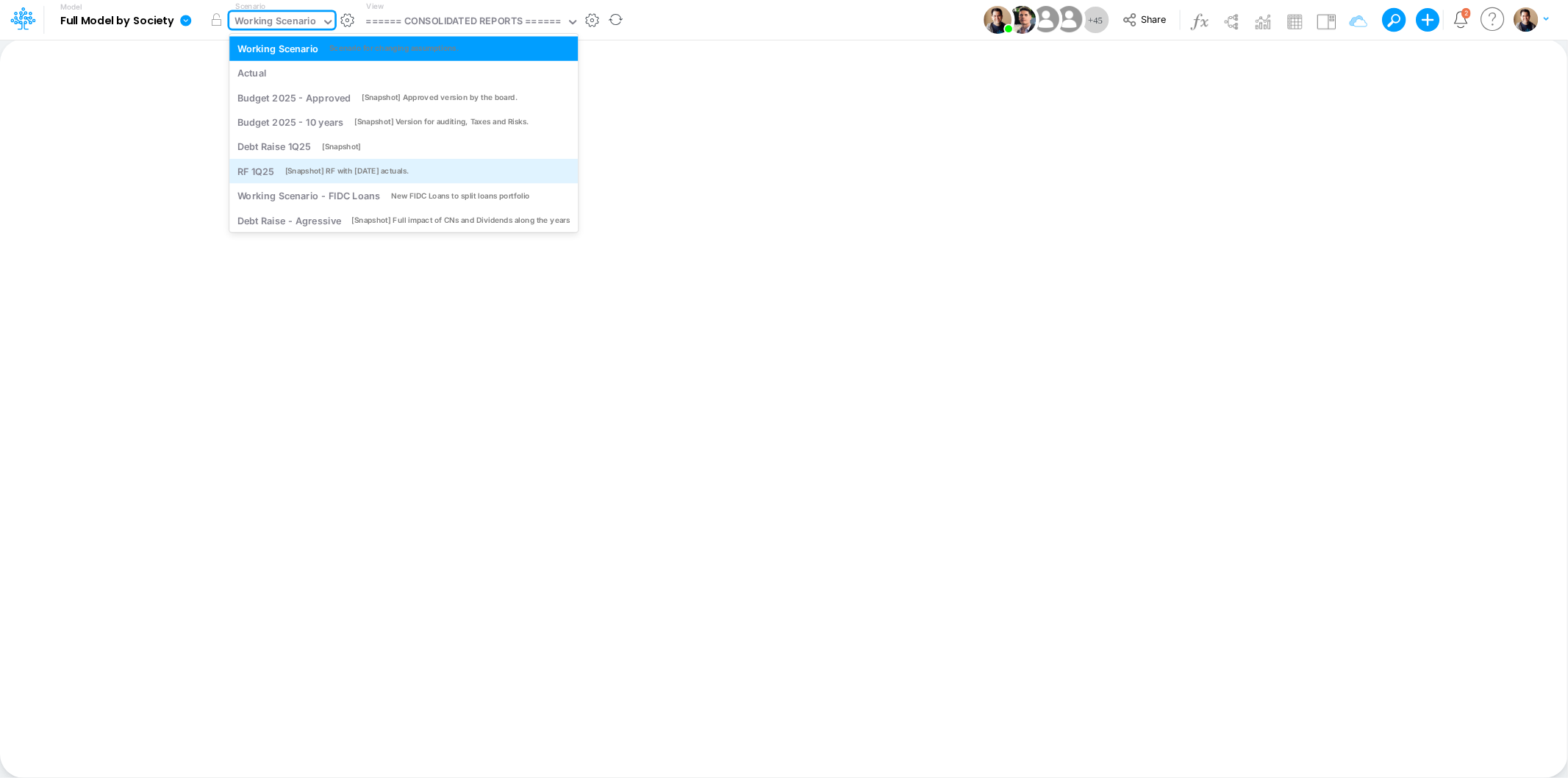
scroll to position [3, 0]
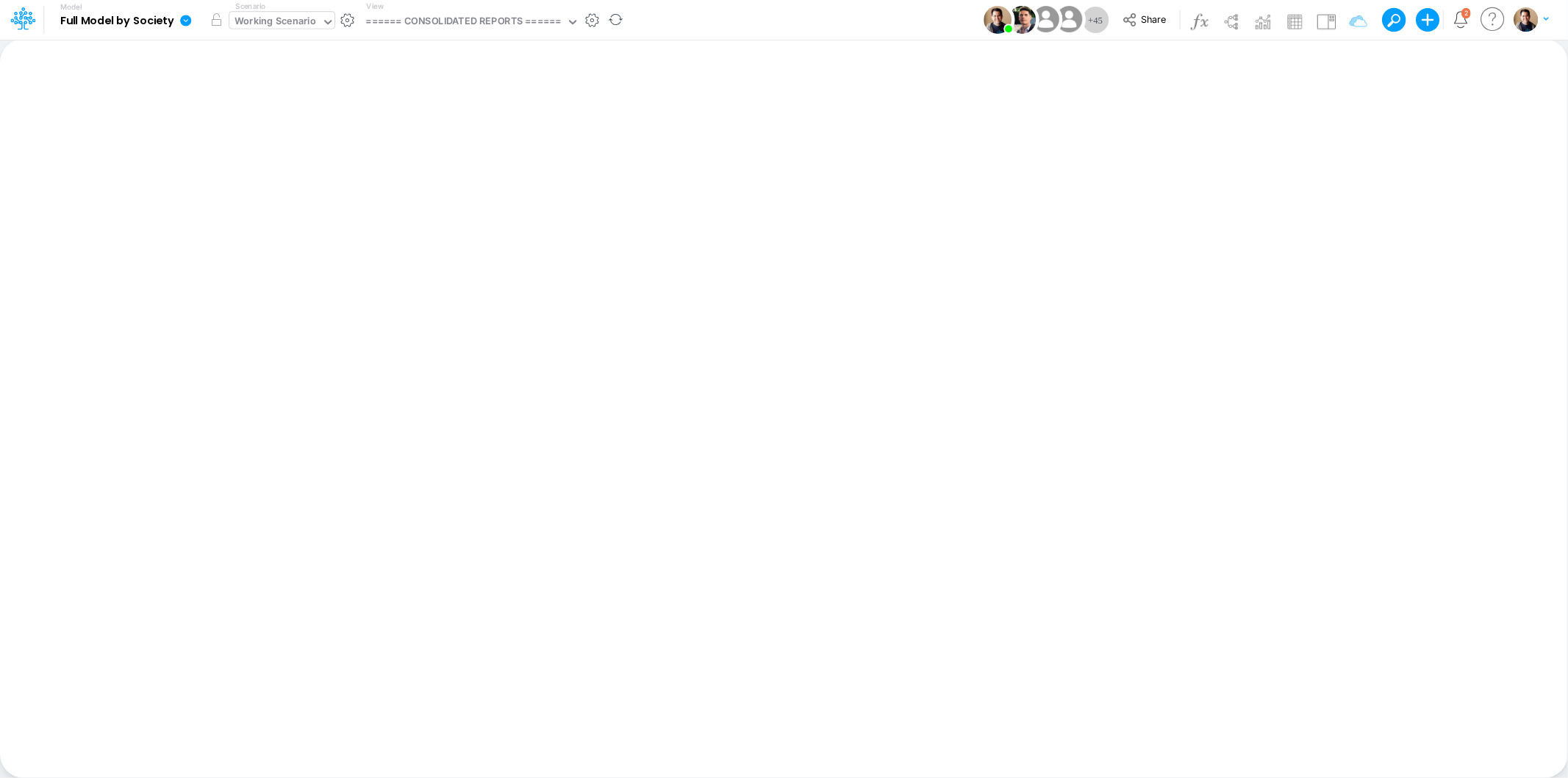
click at [282, 22] on div "Working Scenario" at bounding box center [275, 22] width 81 height 17
click at [309, 16] on div "Working Scenario" at bounding box center [275, 22] width 81 height 17
click at [179, 21] on icon at bounding box center [186, 21] width 13 height 13
click at [255, 145] on button "View model info" at bounding box center [259, 152] width 158 height 23
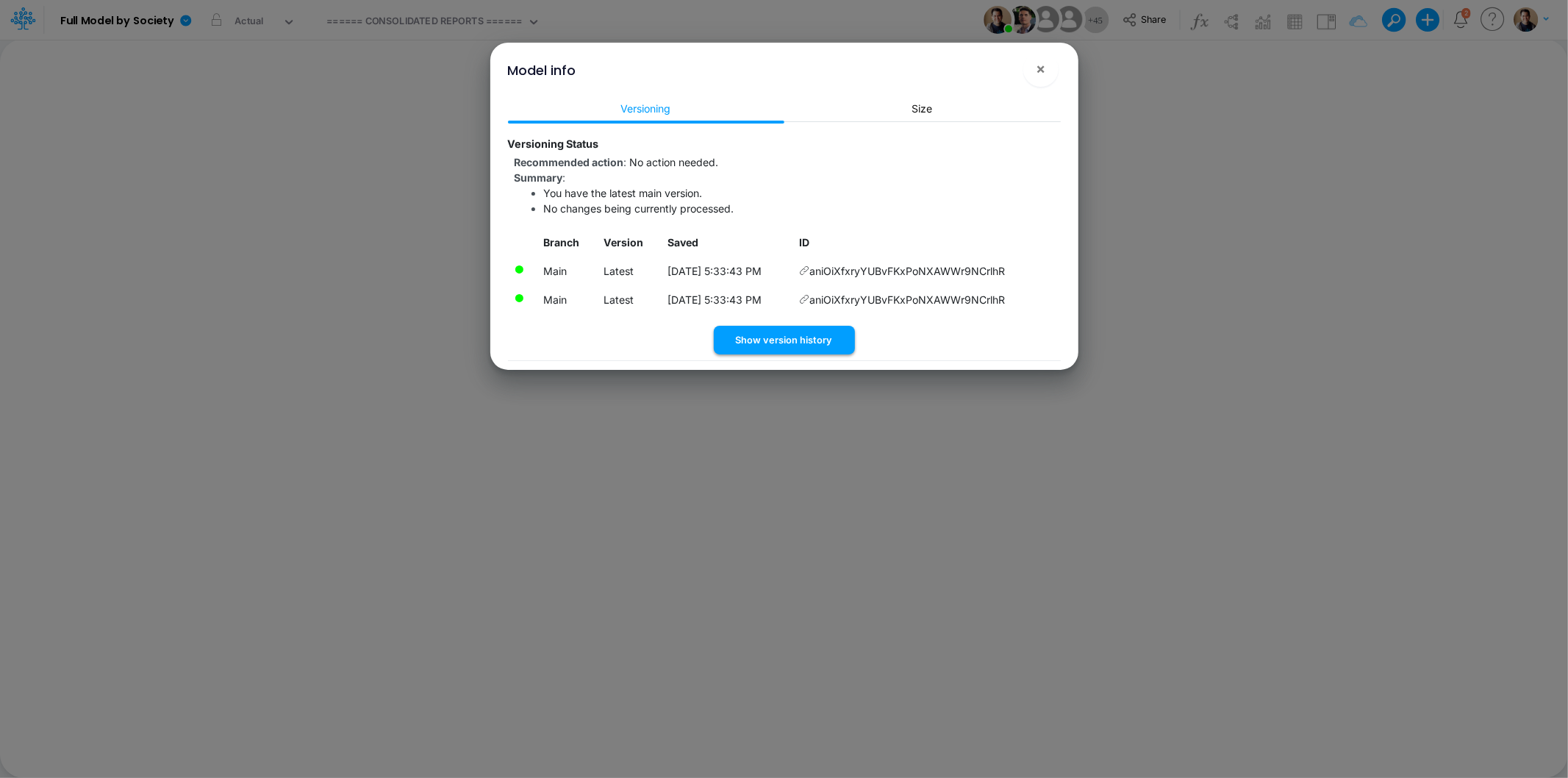
click at [817, 341] on button "Show version history" at bounding box center [784, 340] width 141 height 29
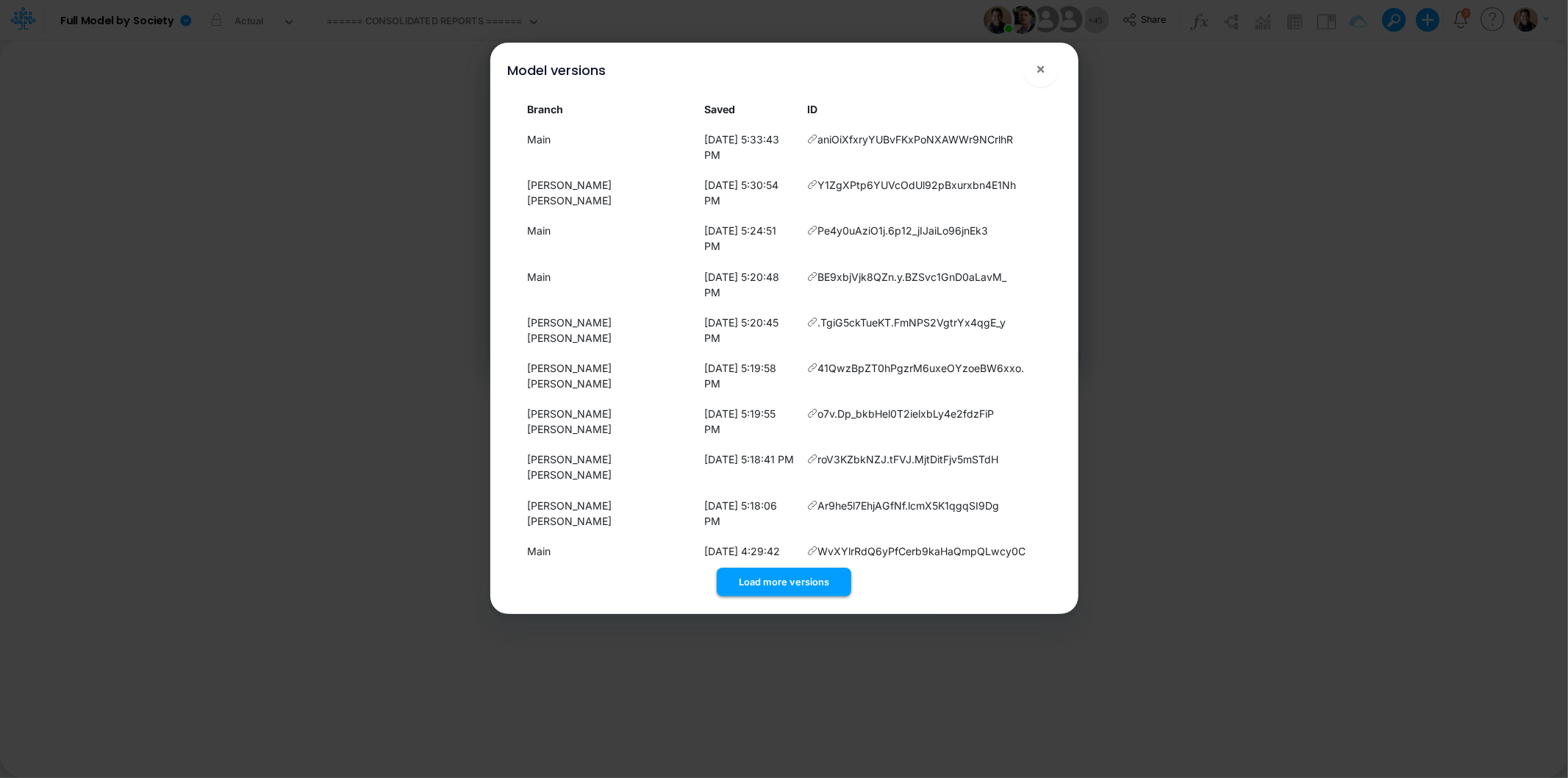
click at [802, 568] on button "Load more versions" at bounding box center [784, 582] width 135 height 29
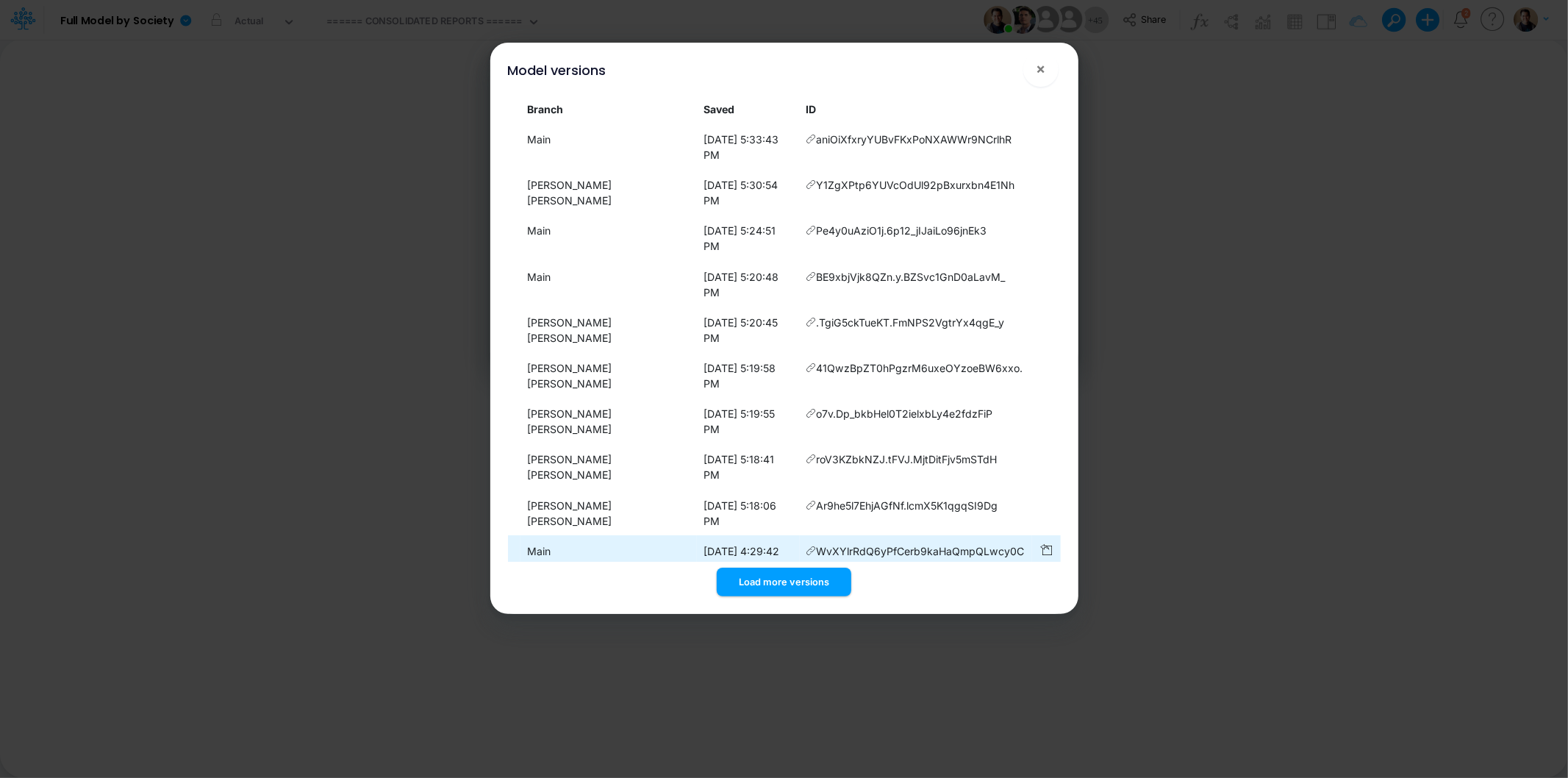
scroll to position [177, 0]
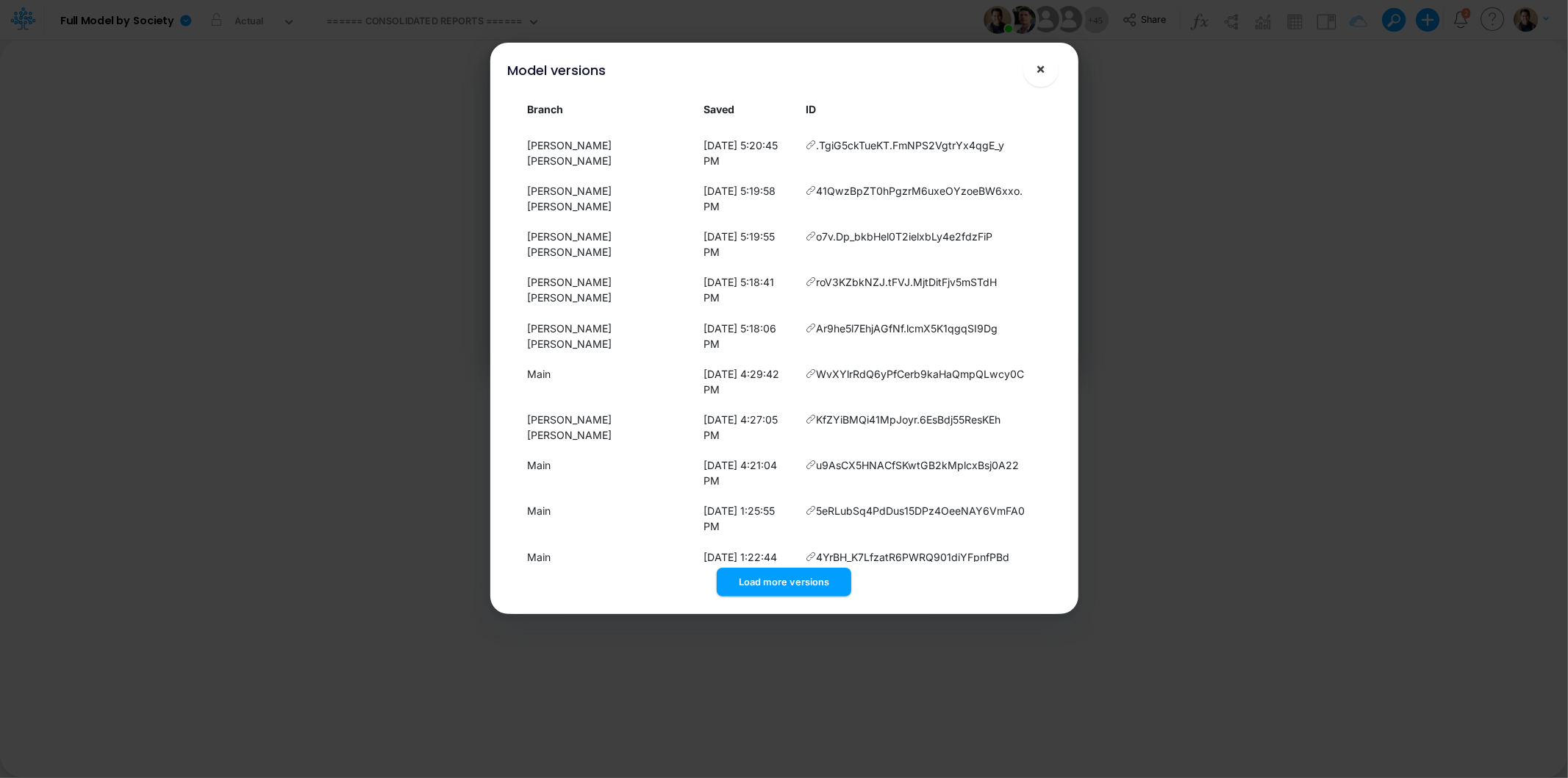
click at [1037, 68] on span "×" at bounding box center [1040, 68] width 10 height 18
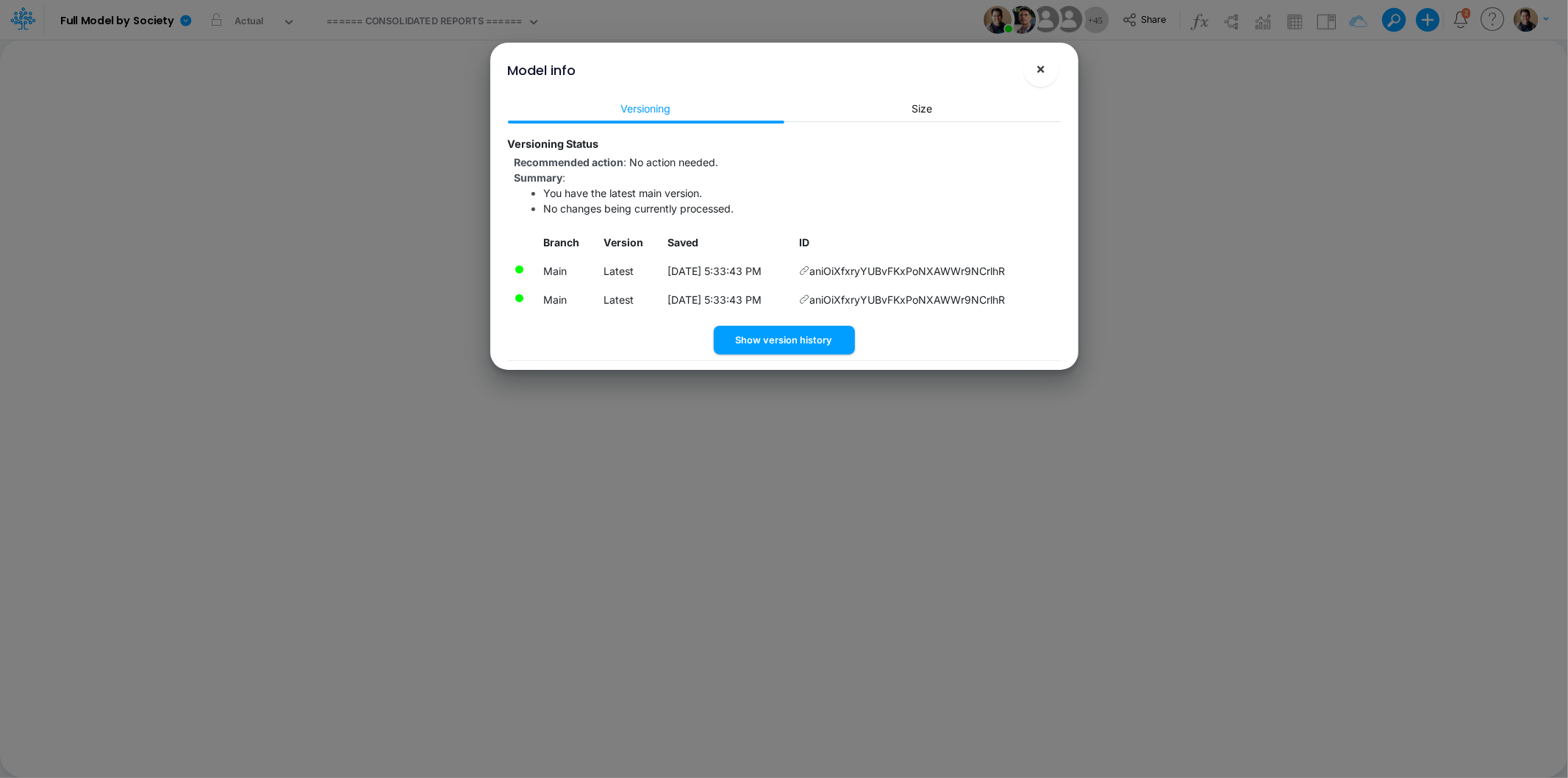
click at [1037, 68] on span "×" at bounding box center [1040, 68] width 10 height 18
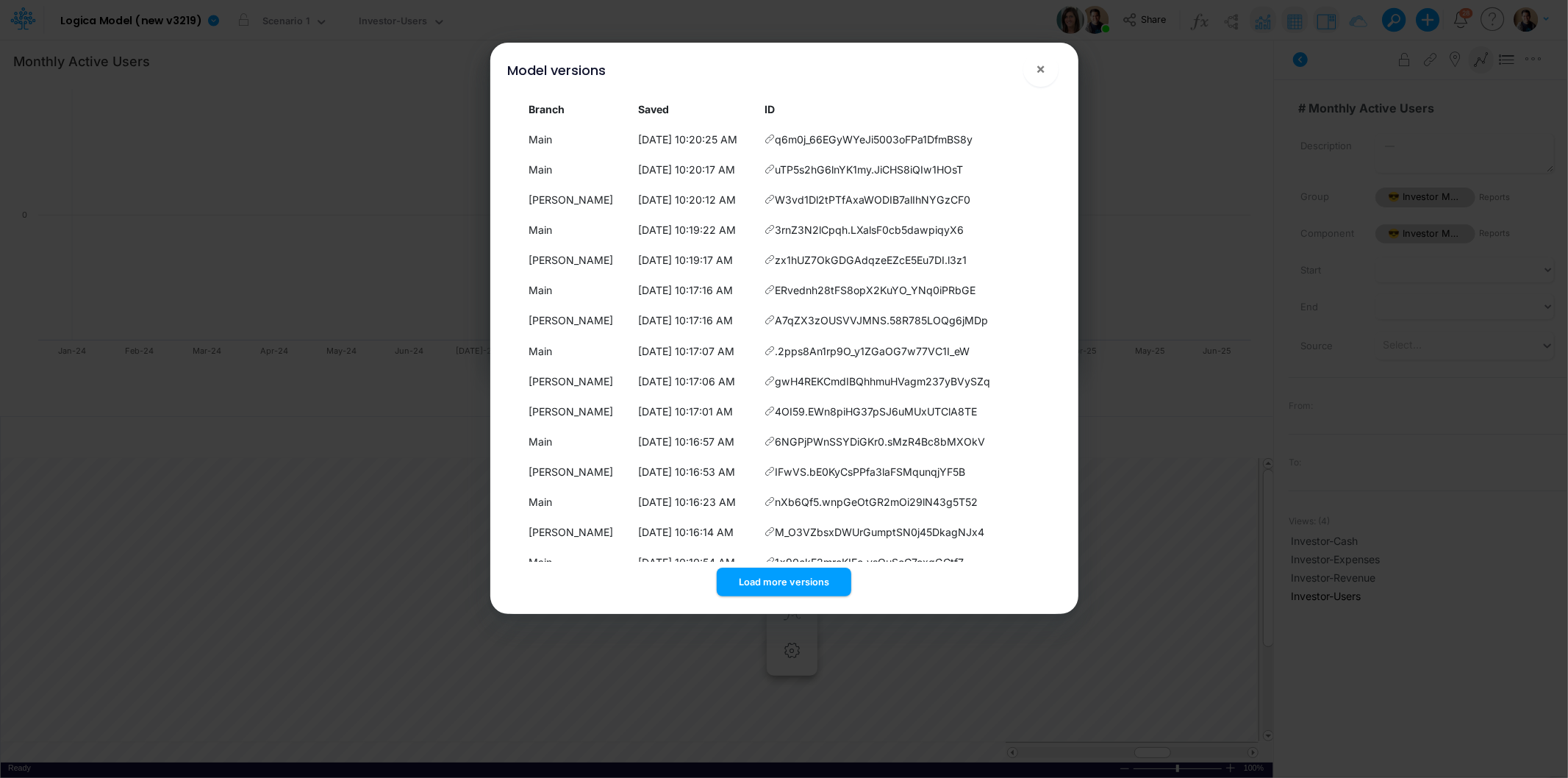
scroll to position [3196, 0]
